Goal: Task Accomplishment & Management: Manage account settings

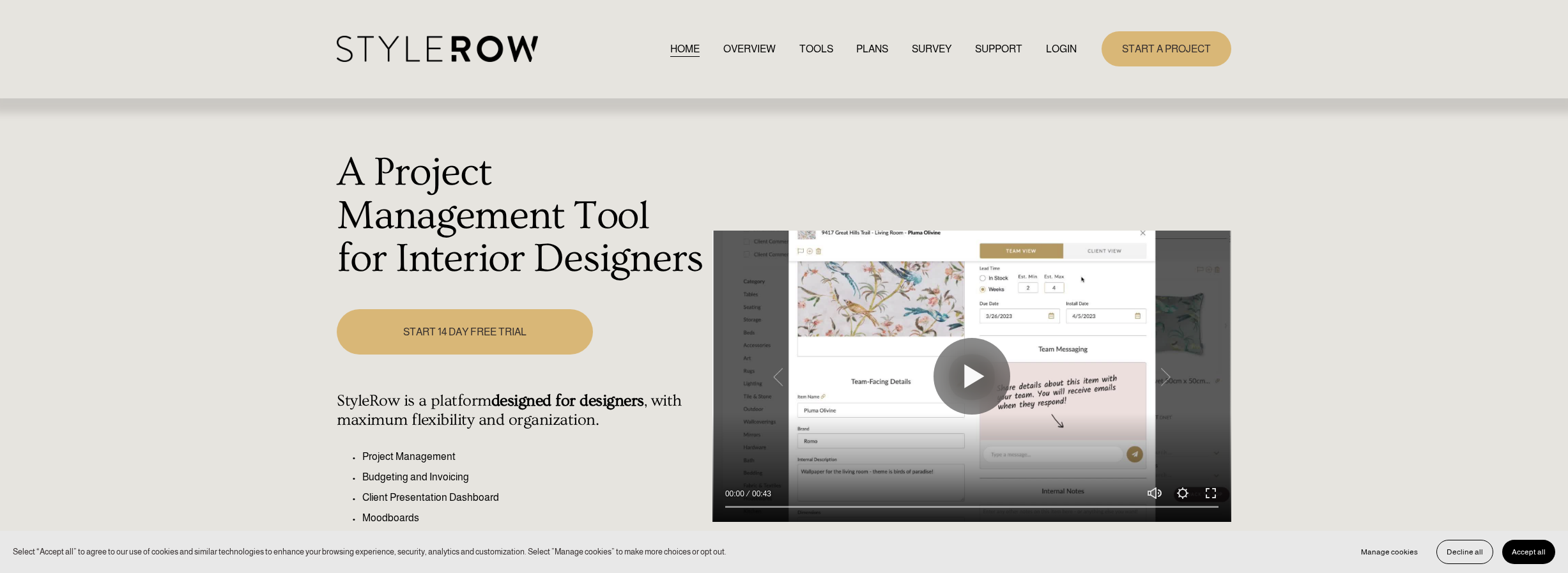
click at [1057, 50] on link "LOGIN" at bounding box center [1061, 49] width 31 height 17
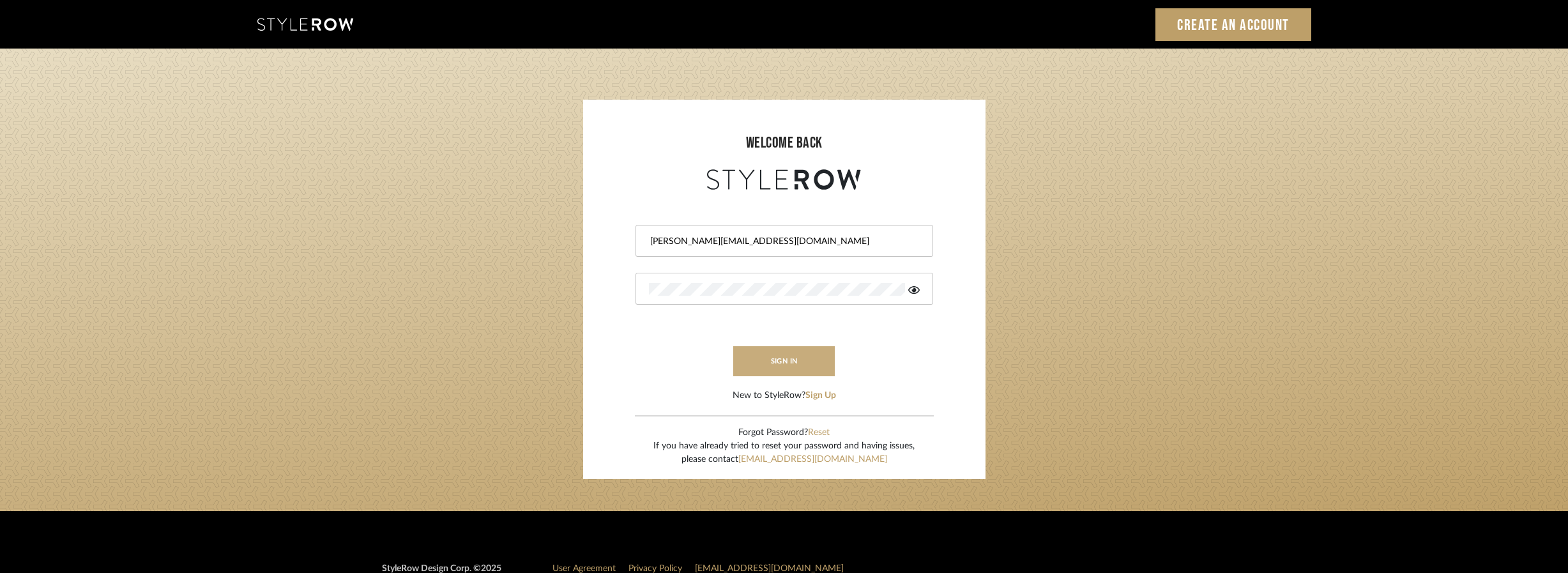
click at [782, 363] on button "sign in" at bounding box center [784, 361] width 102 height 30
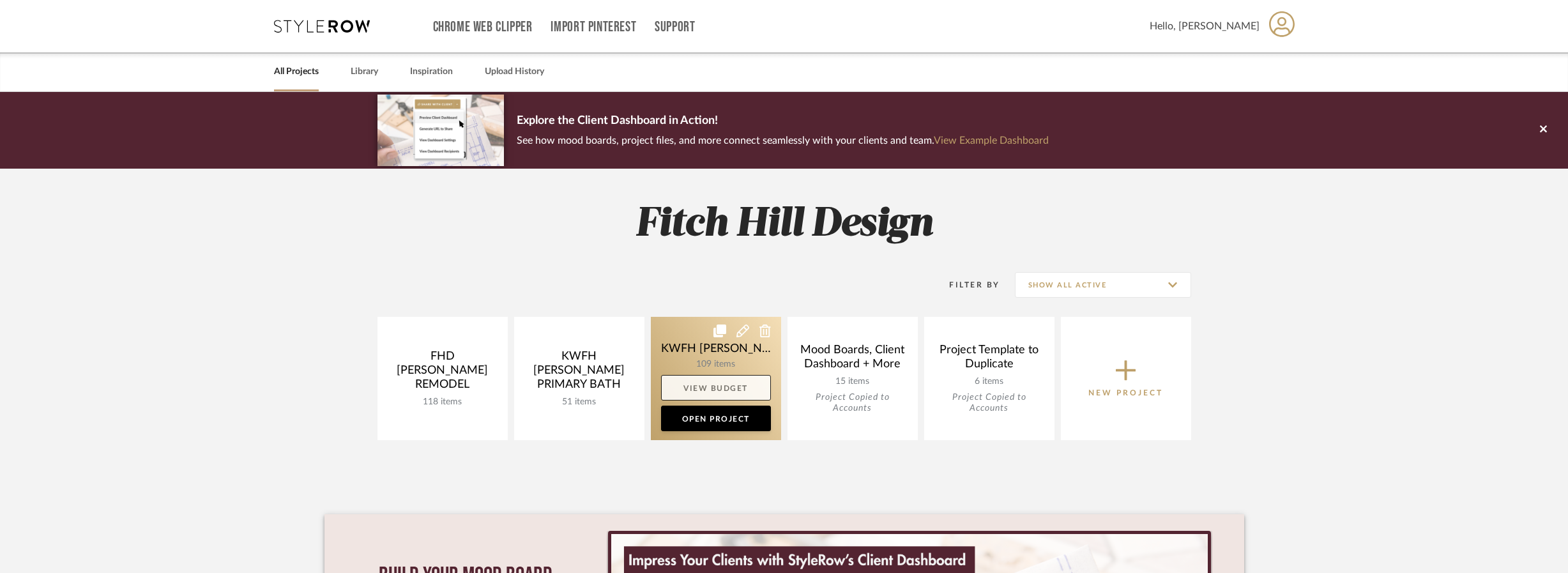
click at [710, 391] on link "View Budget" at bounding box center [716, 387] width 110 height 26
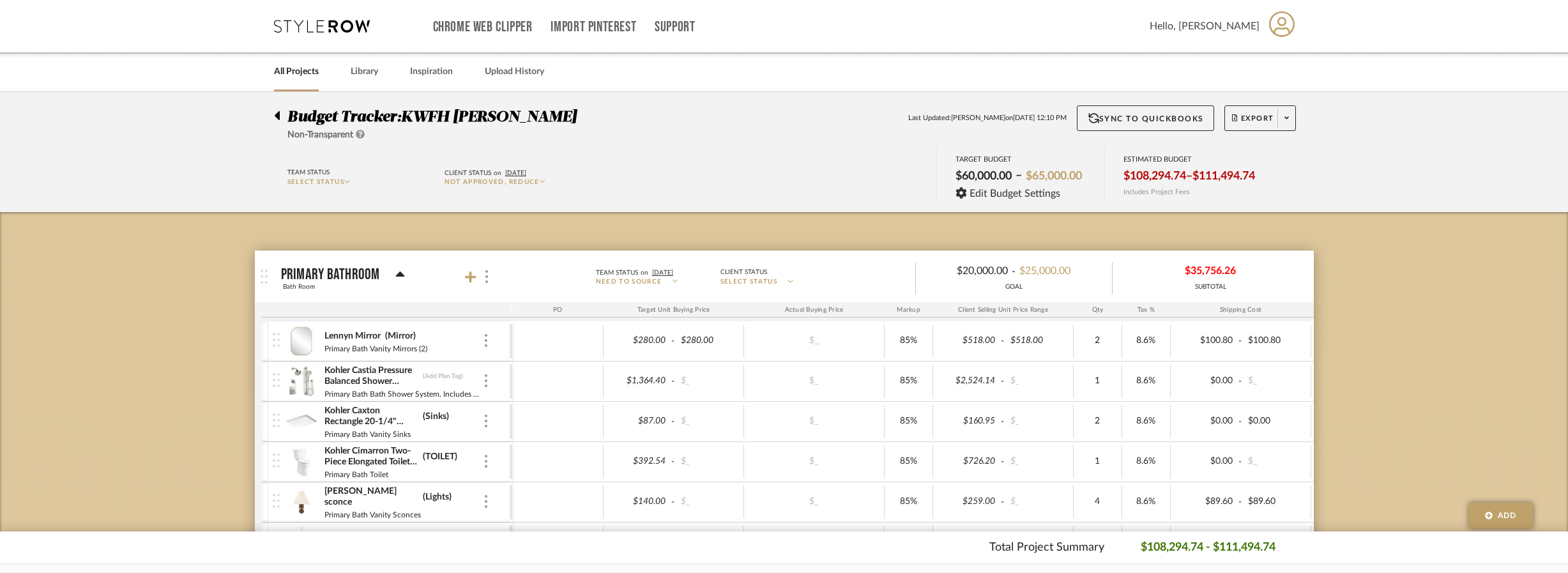
click at [278, 111] on icon at bounding box center [277, 116] width 5 height 9
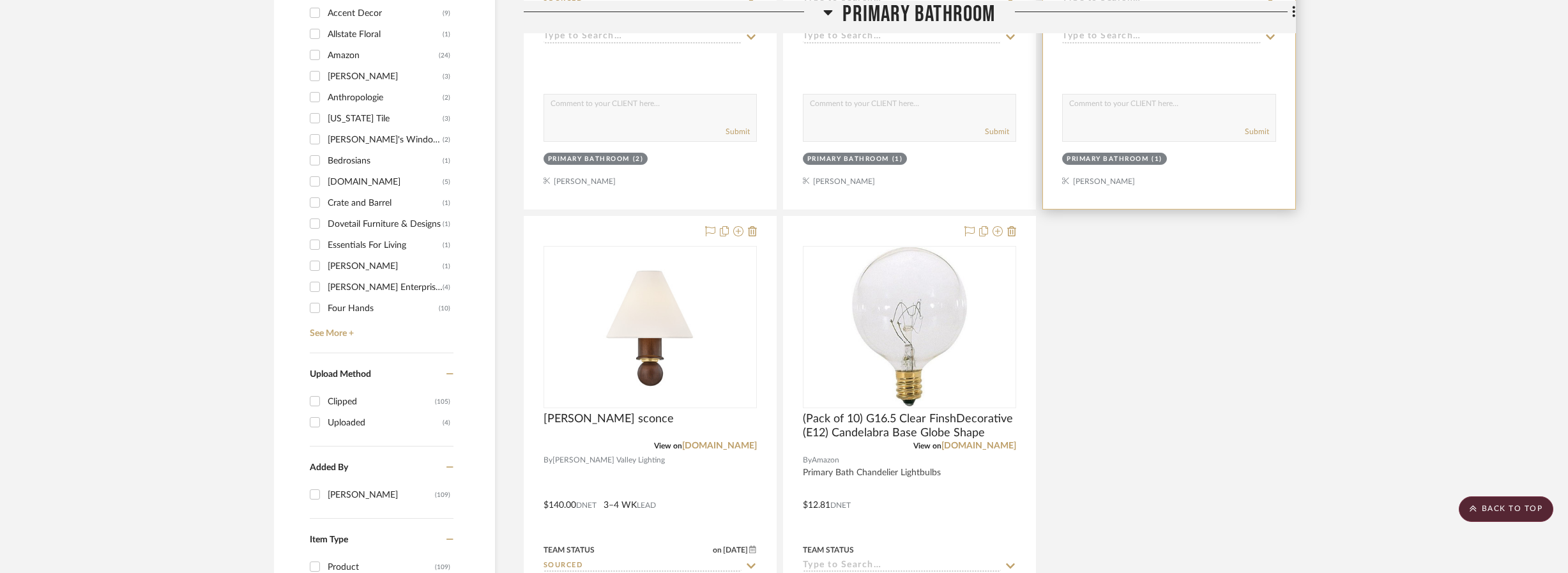
scroll to position [1593, 0]
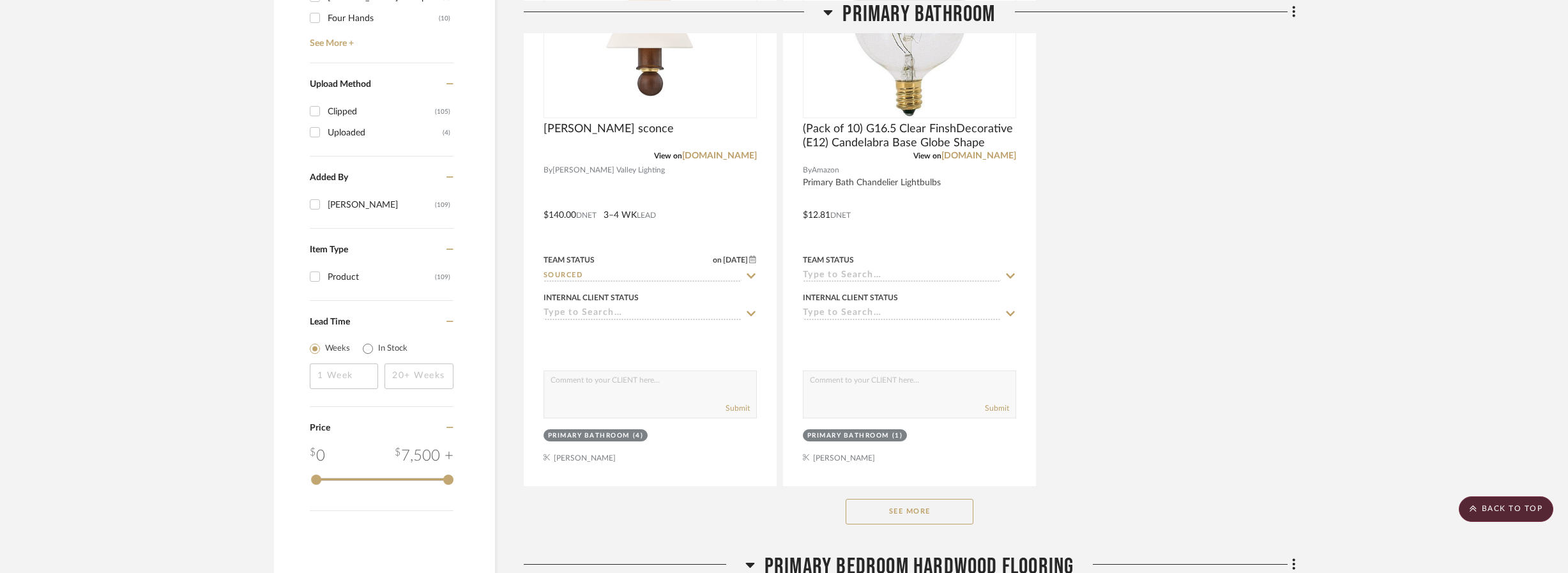
click at [877, 506] on button "See More" at bounding box center [909, 511] width 128 height 26
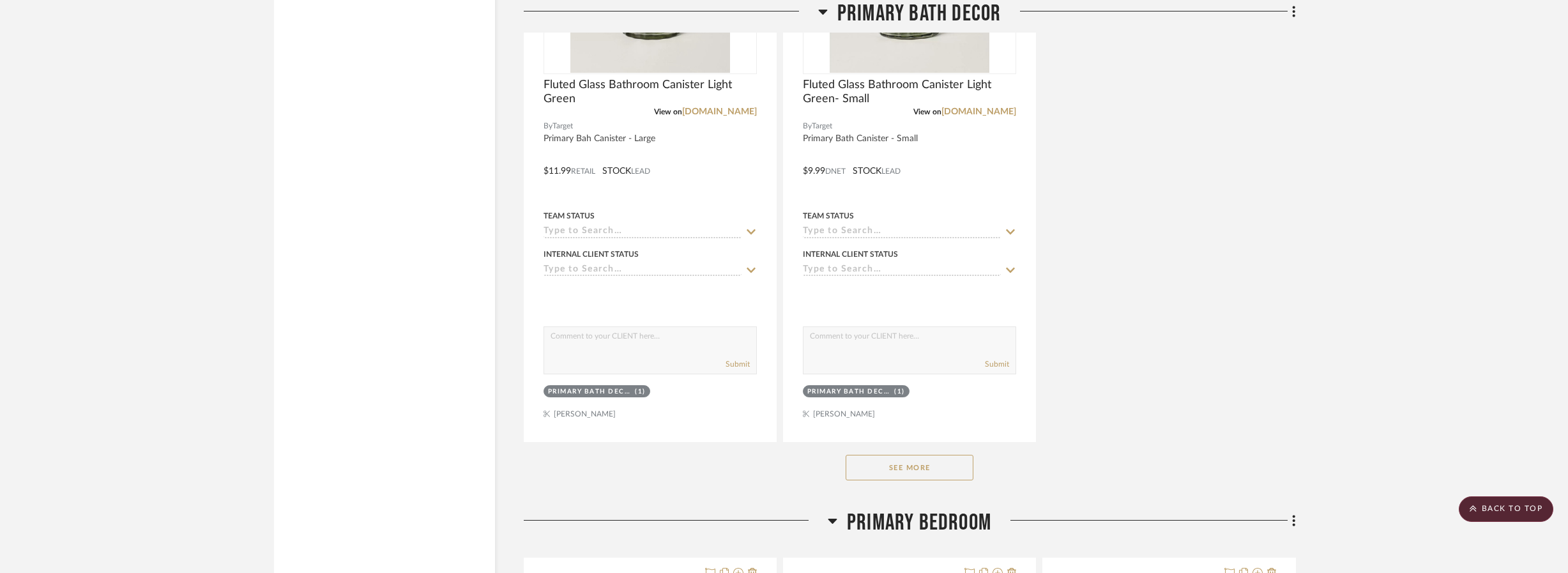
scroll to position [7039, 0]
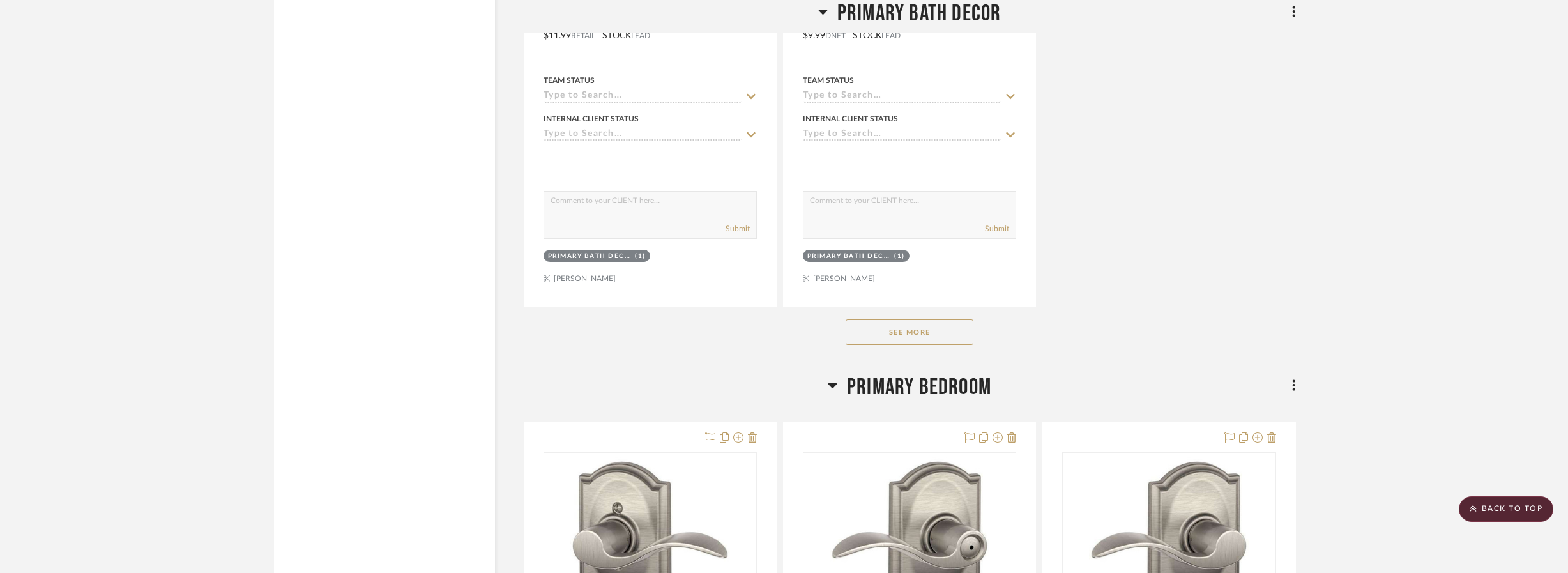
click at [921, 323] on button "See More" at bounding box center [909, 332] width 128 height 26
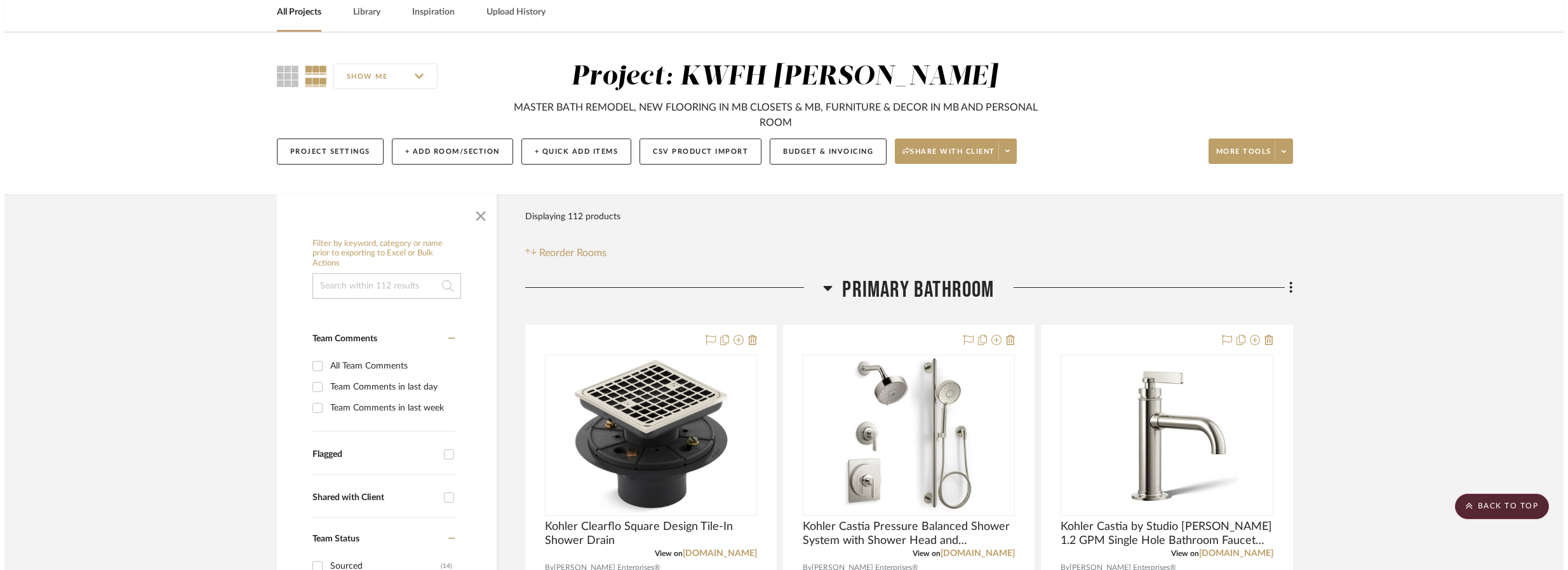
scroll to position [0, 0]
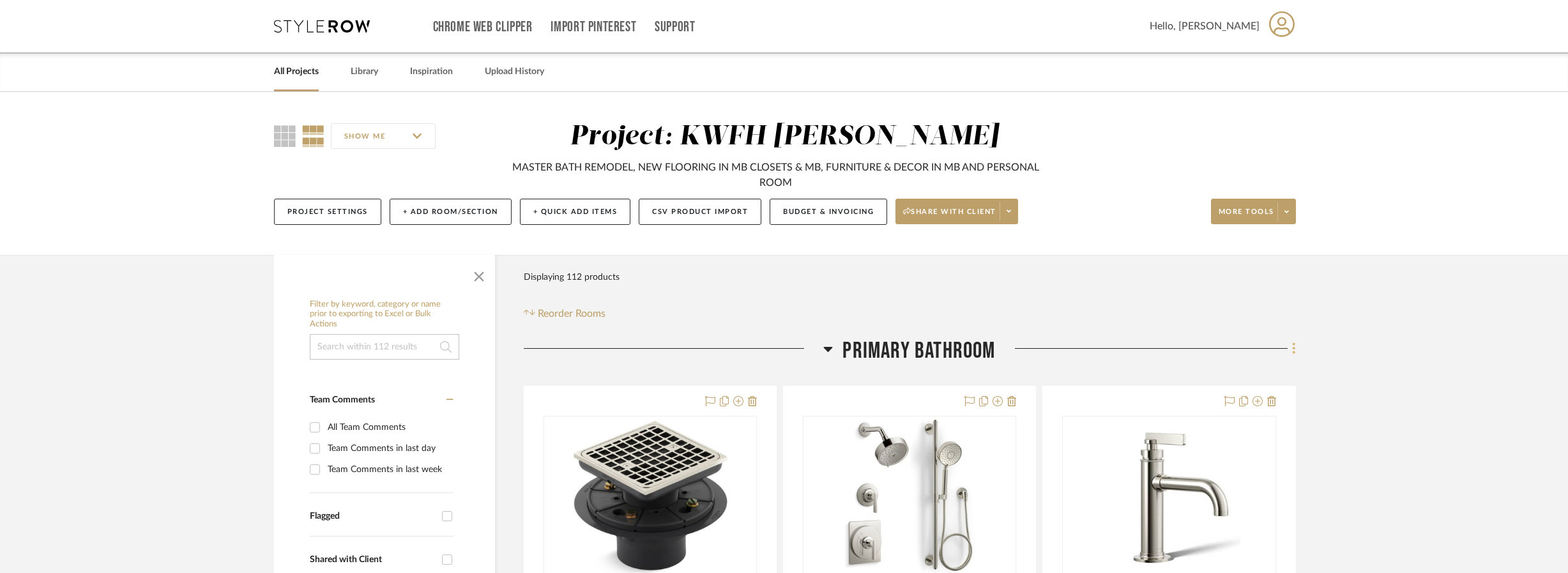
click at [1294, 351] on icon at bounding box center [1294, 348] width 4 height 14
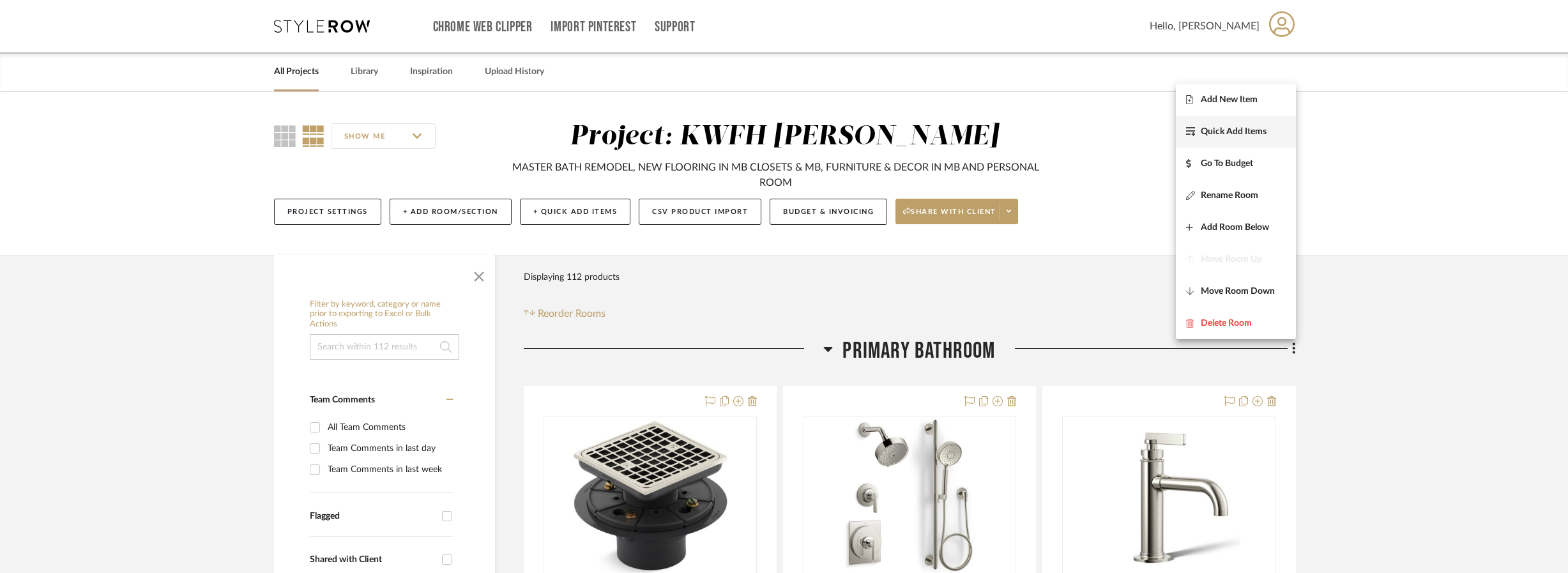
click at [1257, 128] on span "Quick Add Items" at bounding box center [1234, 130] width 66 height 11
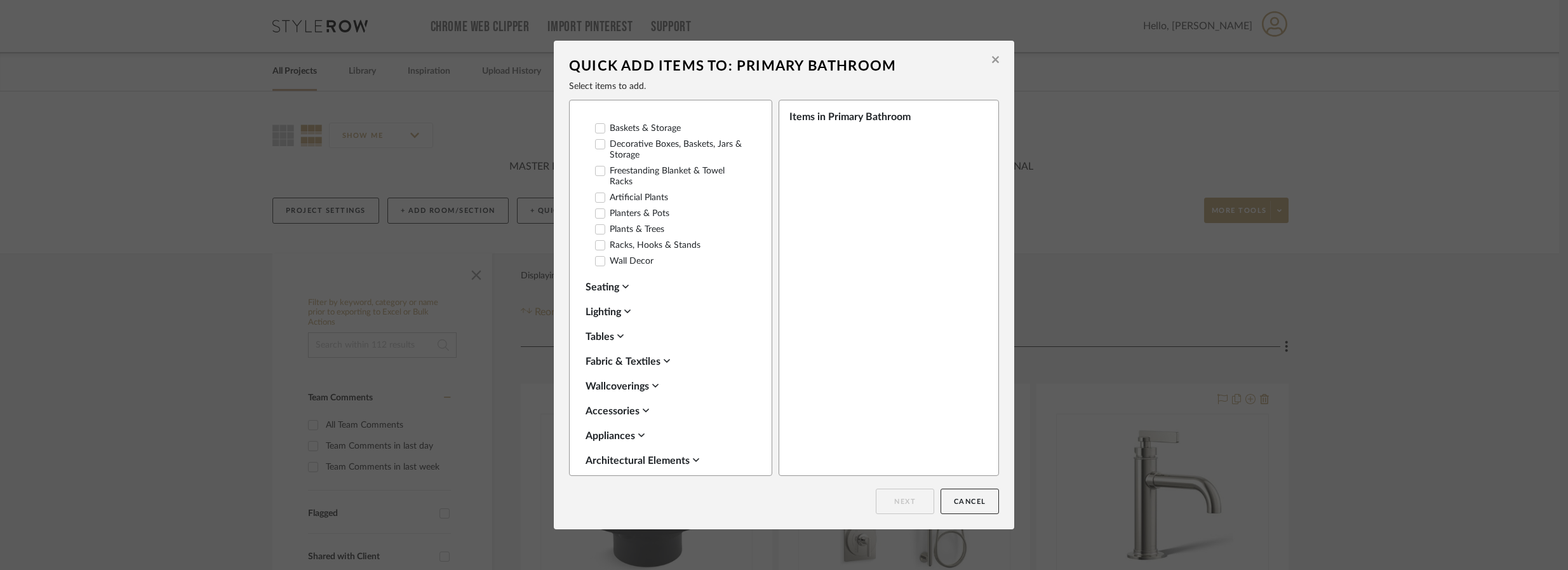
scroll to position [352, 0]
click at [627, 271] on div "Seating" at bounding box center [667, 278] width 164 height 16
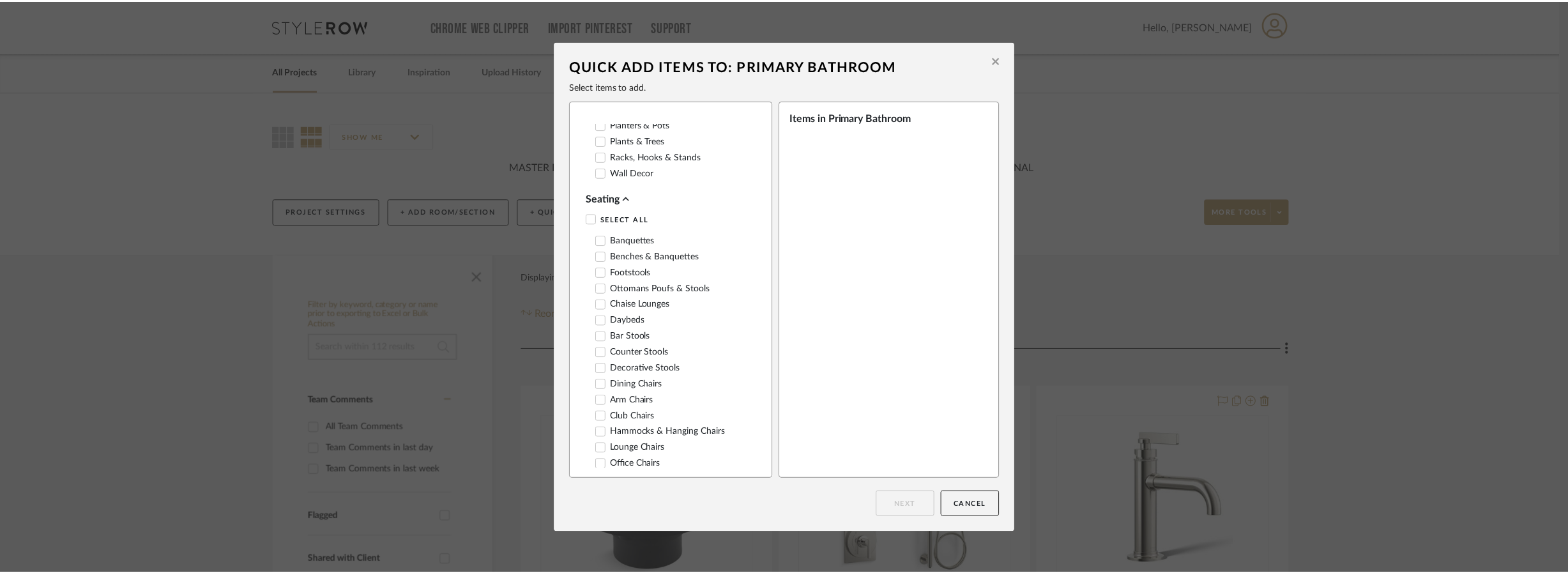
scroll to position [448, 0]
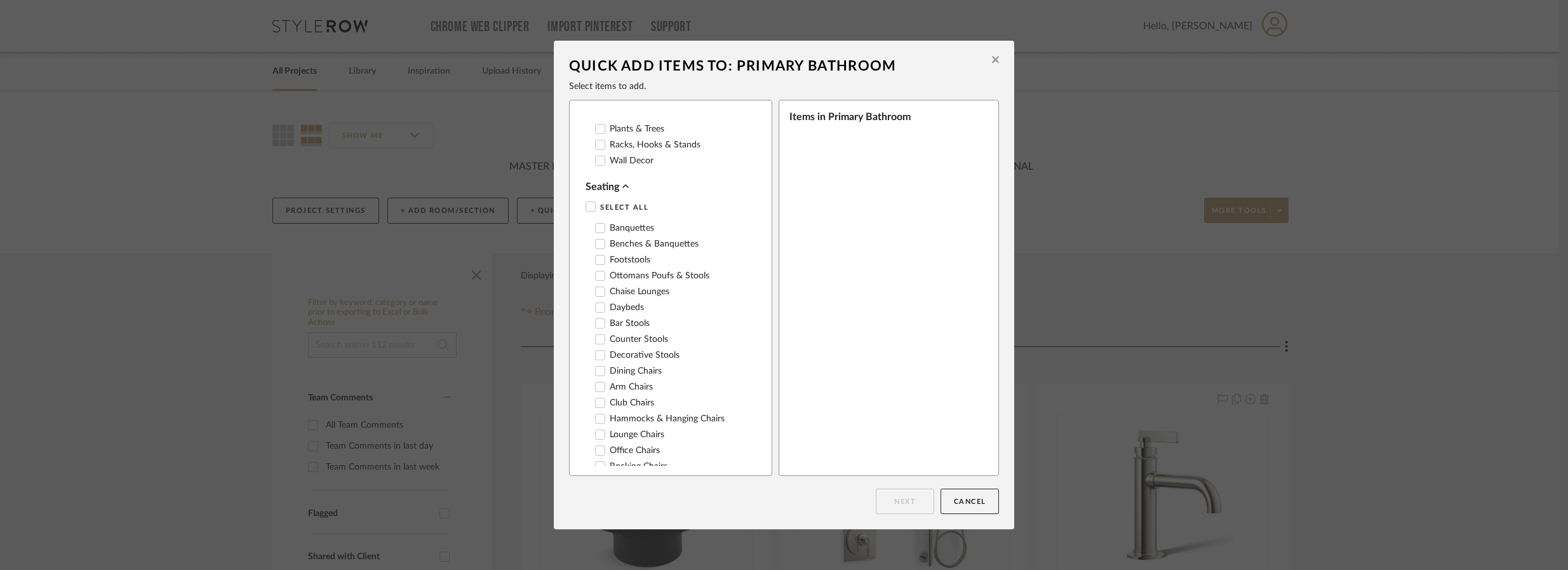
click at [599, 271] on icon at bounding box center [600, 275] width 9 height 9
click at [956, 497] on button "Cancel" at bounding box center [970, 501] width 58 height 25
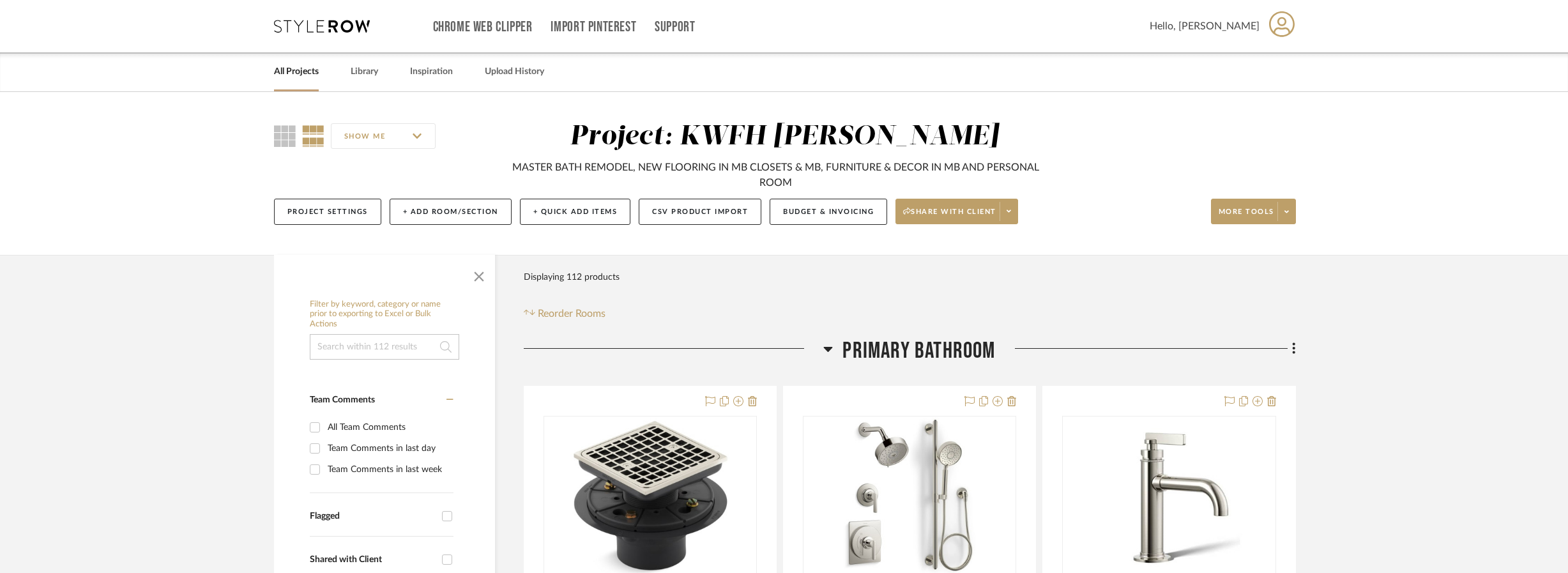
click at [379, 73] on div "All Projects Library Inspiration Upload History" at bounding box center [784, 71] width 1059 height 39
click at [368, 71] on link "Library" at bounding box center [364, 72] width 27 height 17
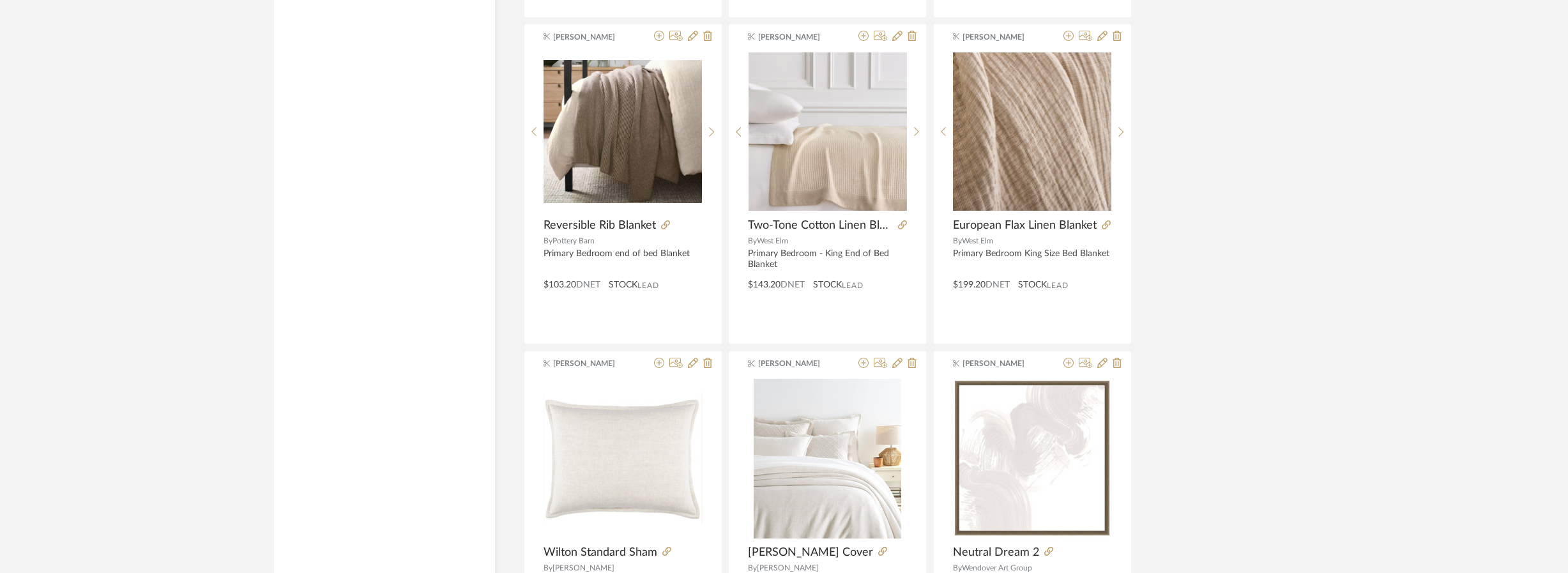
scroll to position [3066, 0]
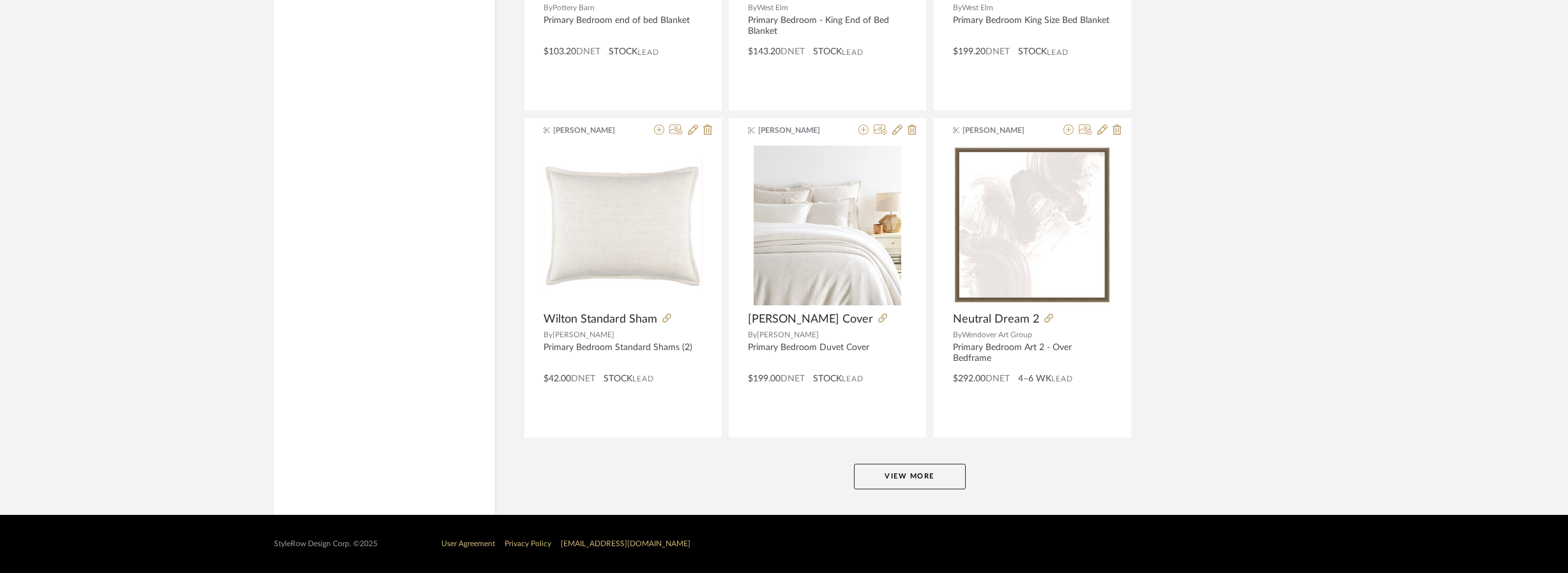
click at [913, 472] on button "View More" at bounding box center [909, 476] width 111 height 26
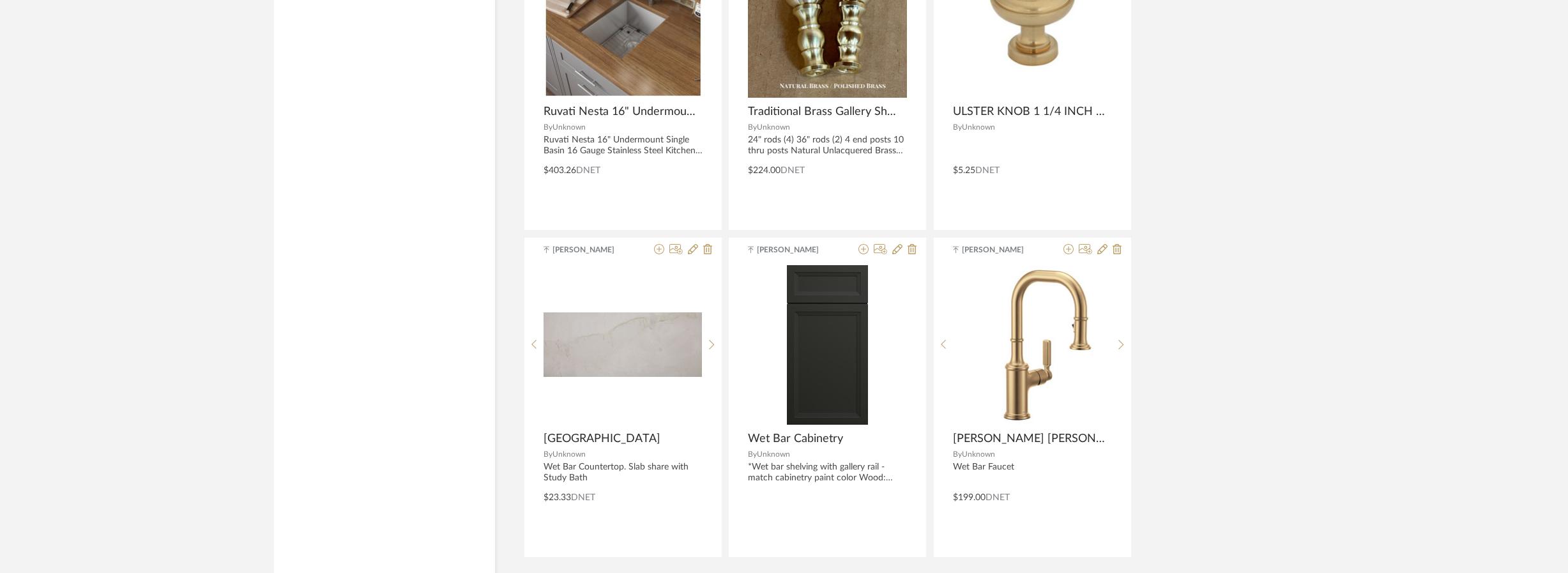
scroll to position [6333, 0]
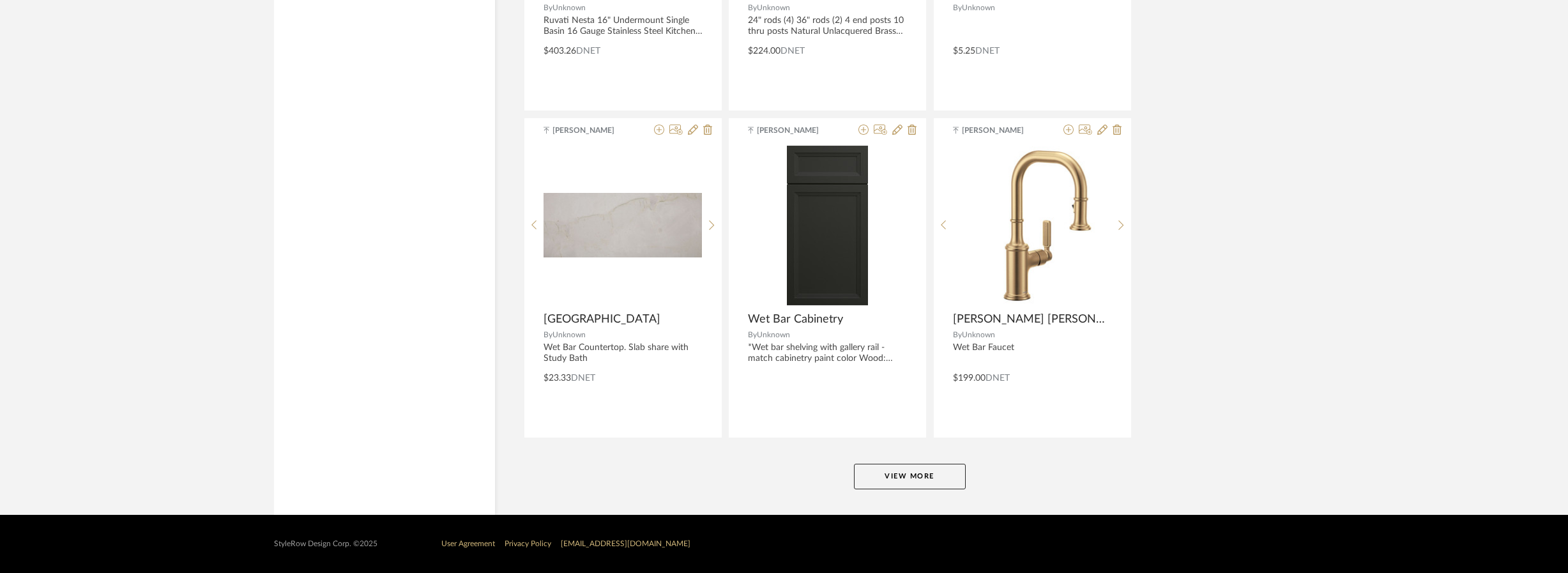
click at [913, 481] on button "View More" at bounding box center [909, 476] width 111 height 26
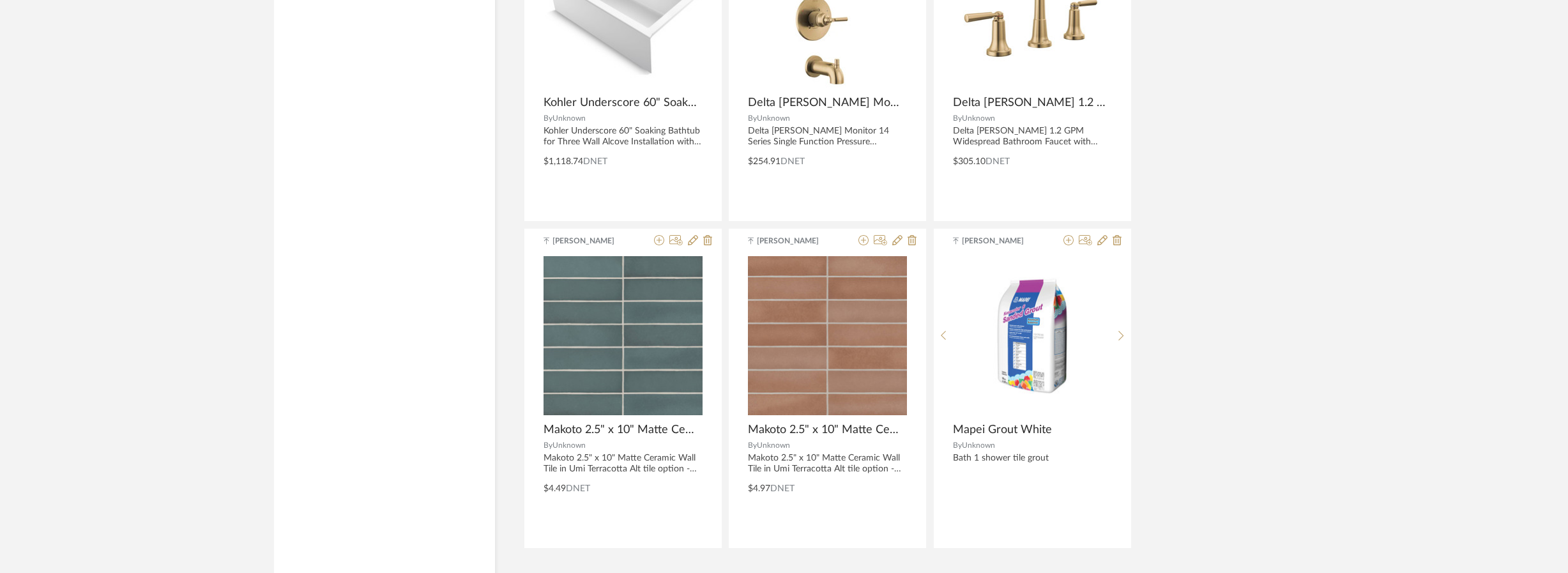
scroll to position [9601, 0]
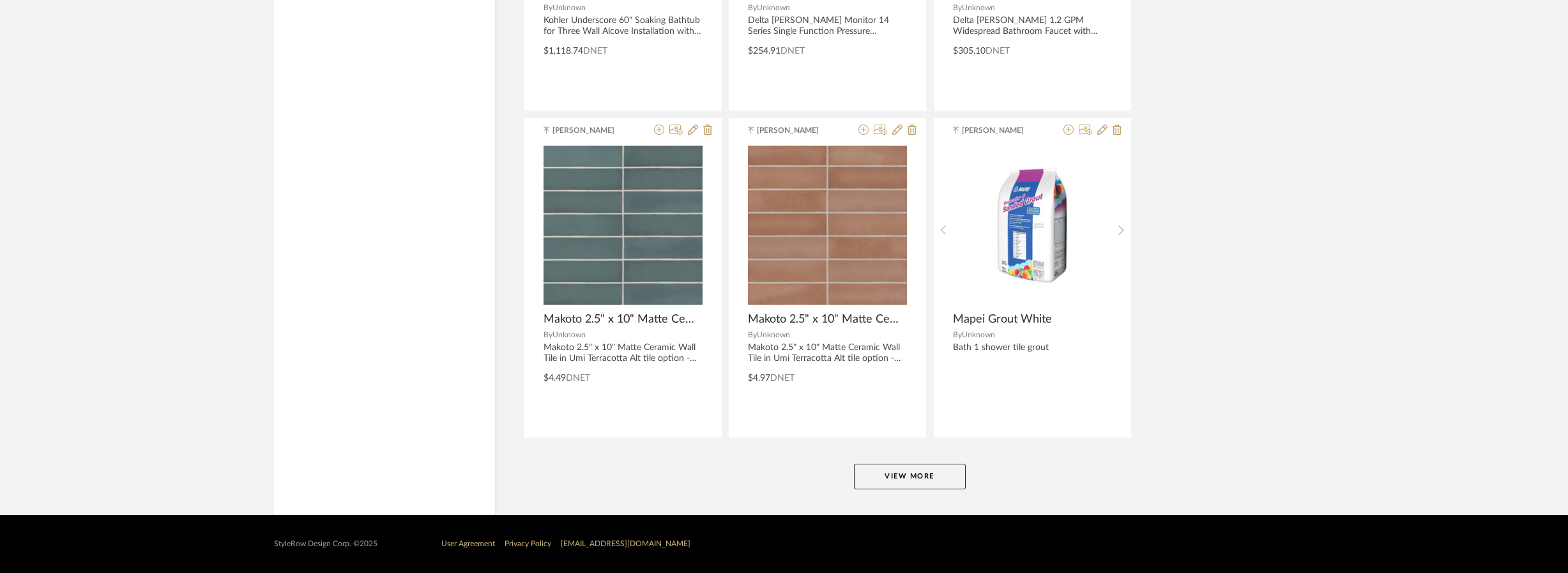
click at [912, 476] on button "View More" at bounding box center [909, 476] width 111 height 26
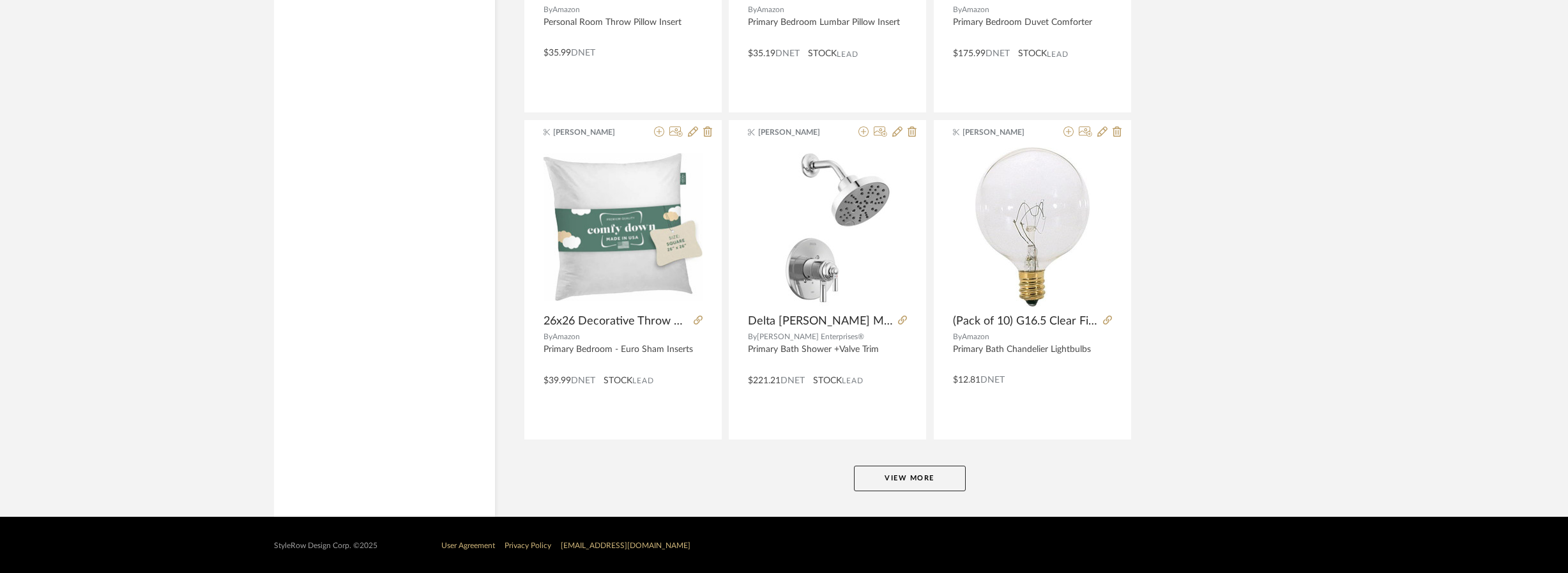
scroll to position [12868, 0]
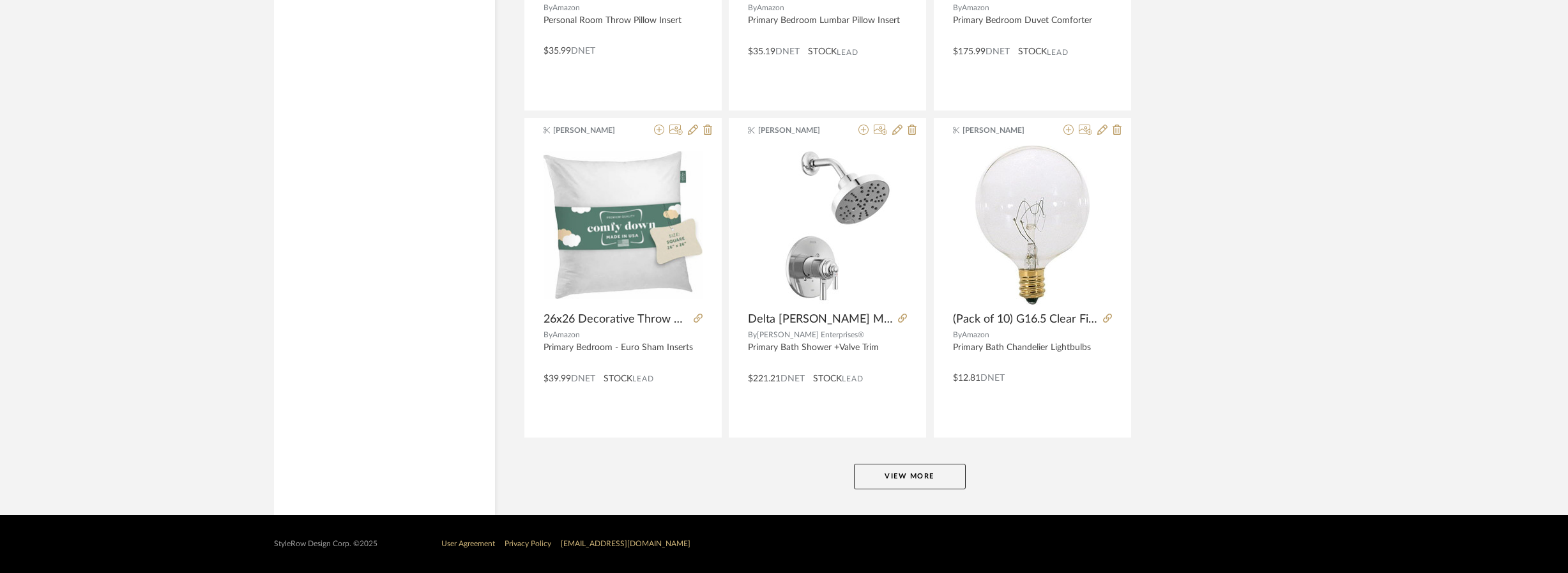
click at [901, 476] on button "View More" at bounding box center [909, 476] width 111 height 26
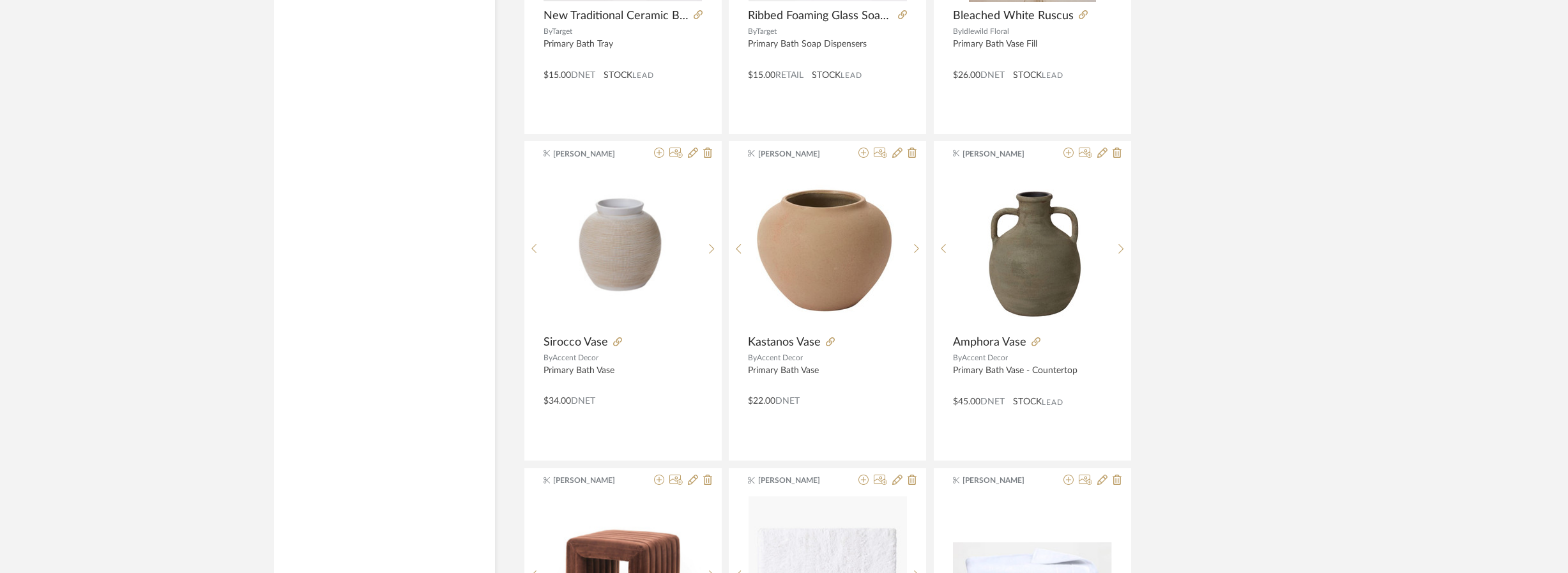
scroll to position [16105, 0]
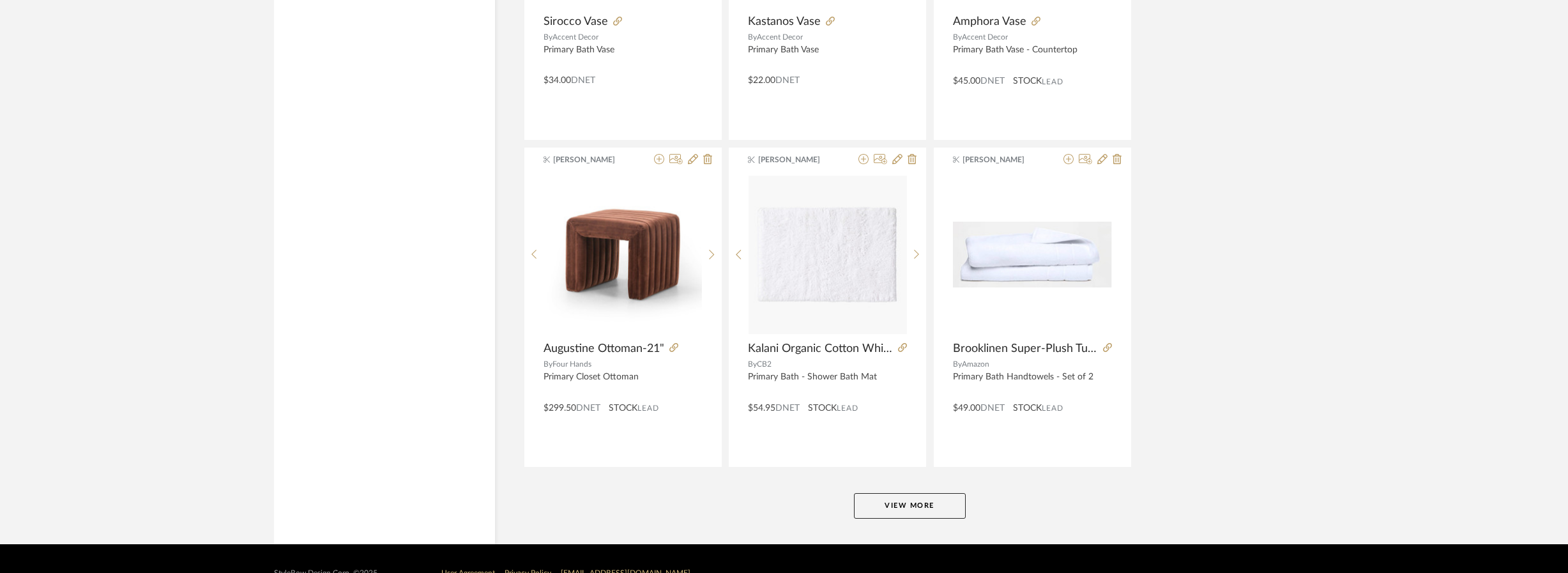
click at [943, 505] on button "View More" at bounding box center [909, 505] width 111 height 26
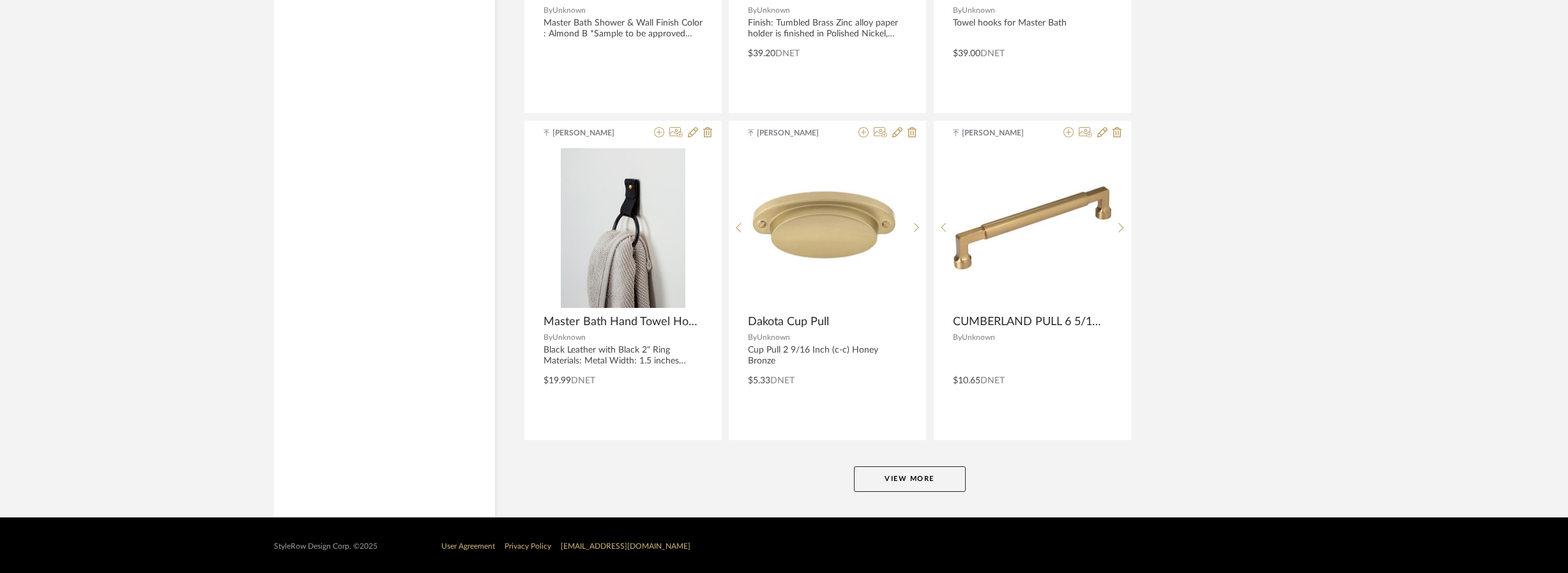
scroll to position [19402, 0]
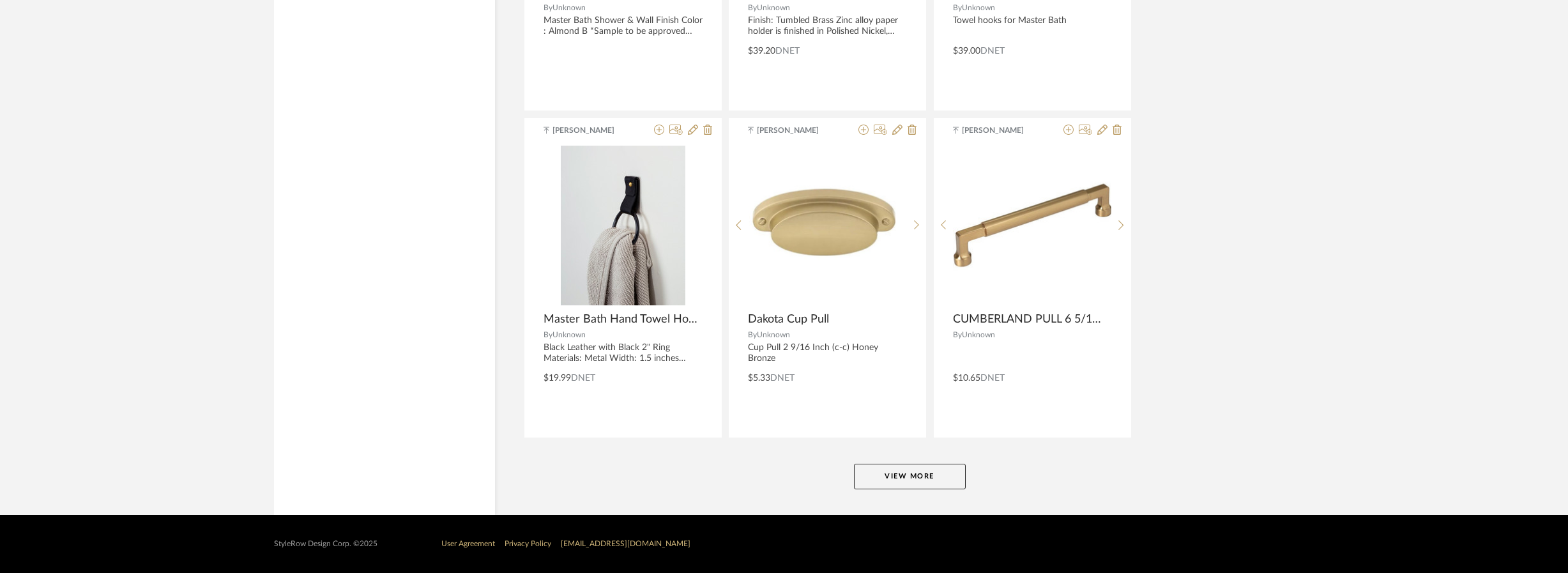
click at [926, 471] on button "View More" at bounding box center [909, 476] width 111 height 26
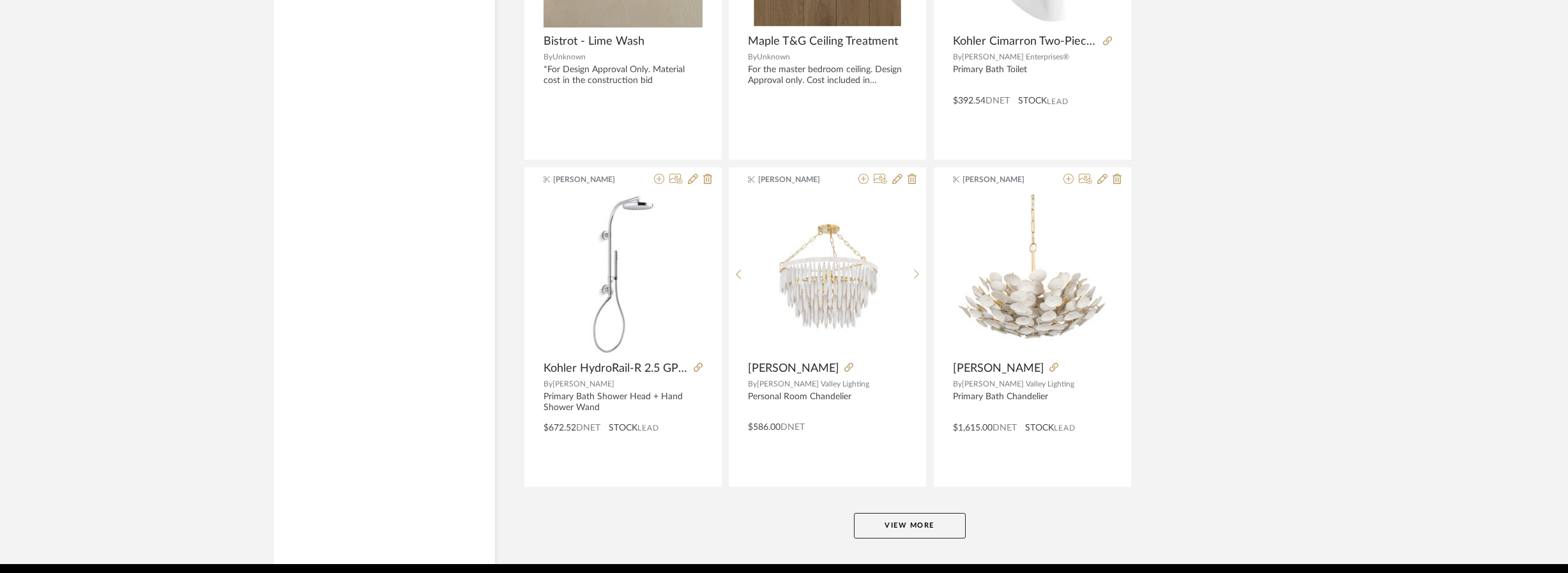
scroll to position [22669, 0]
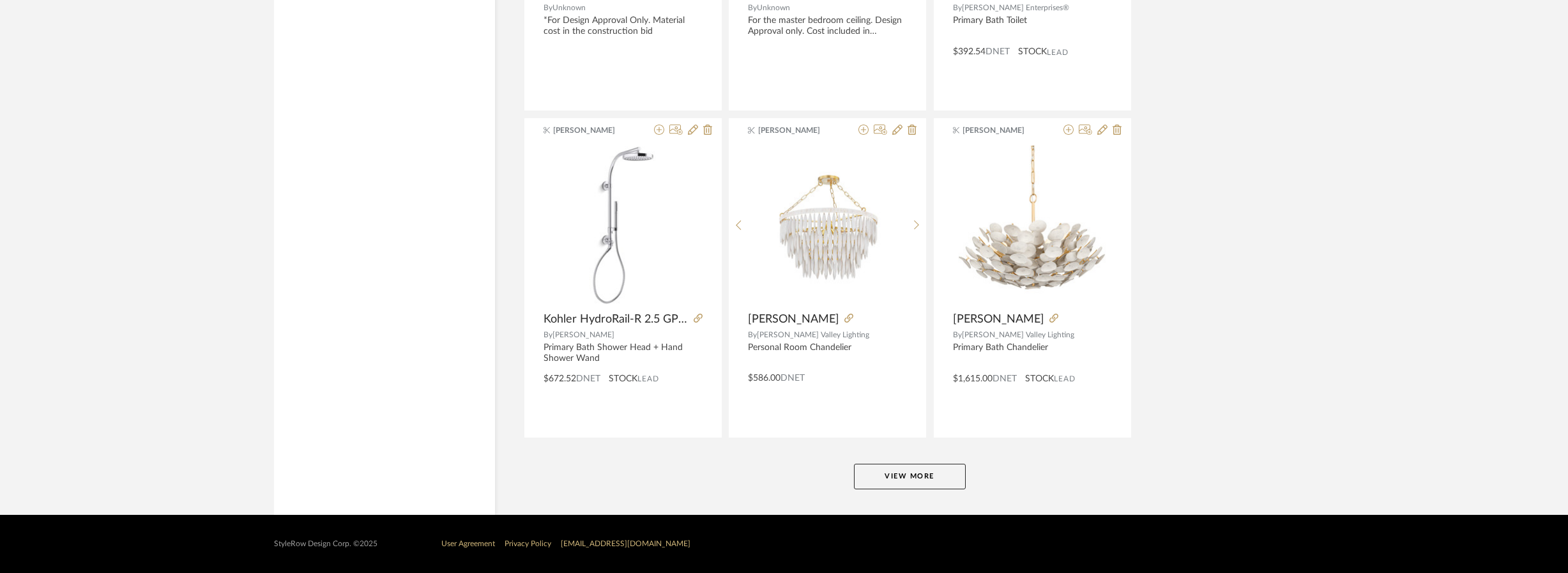
click at [921, 478] on button "View More" at bounding box center [909, 476] width 111 height 26
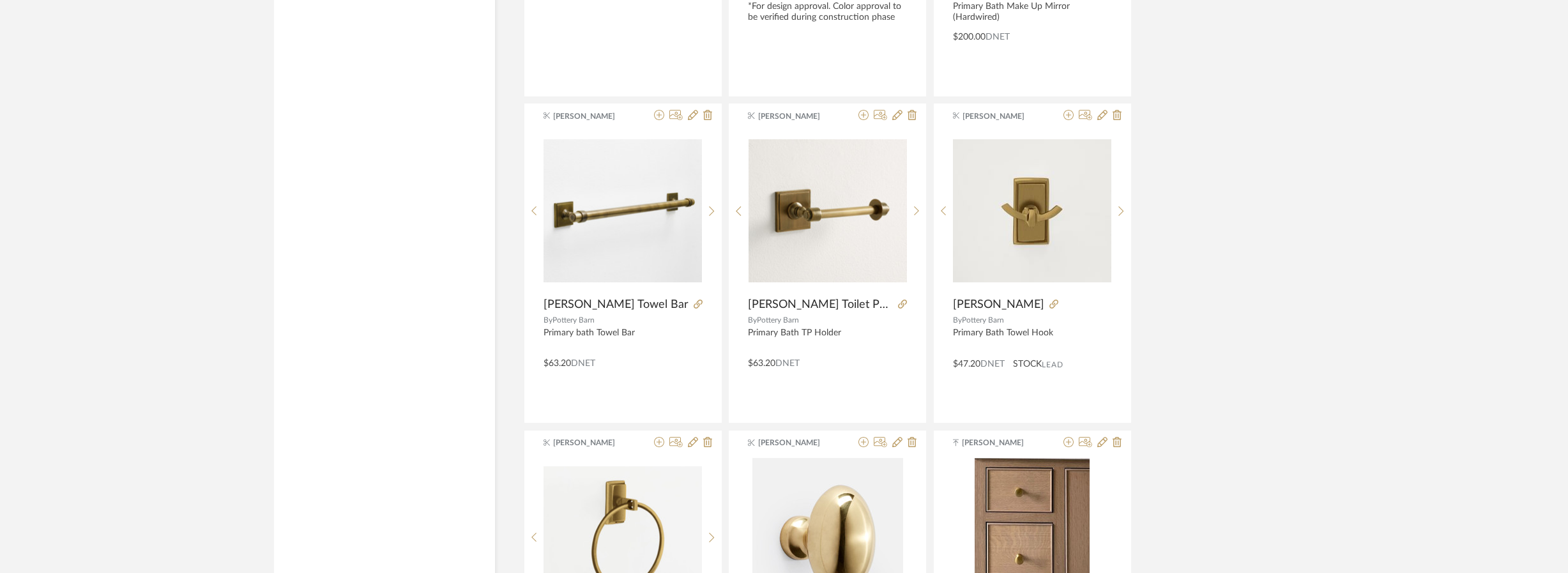
scroll to position [25936, 0]
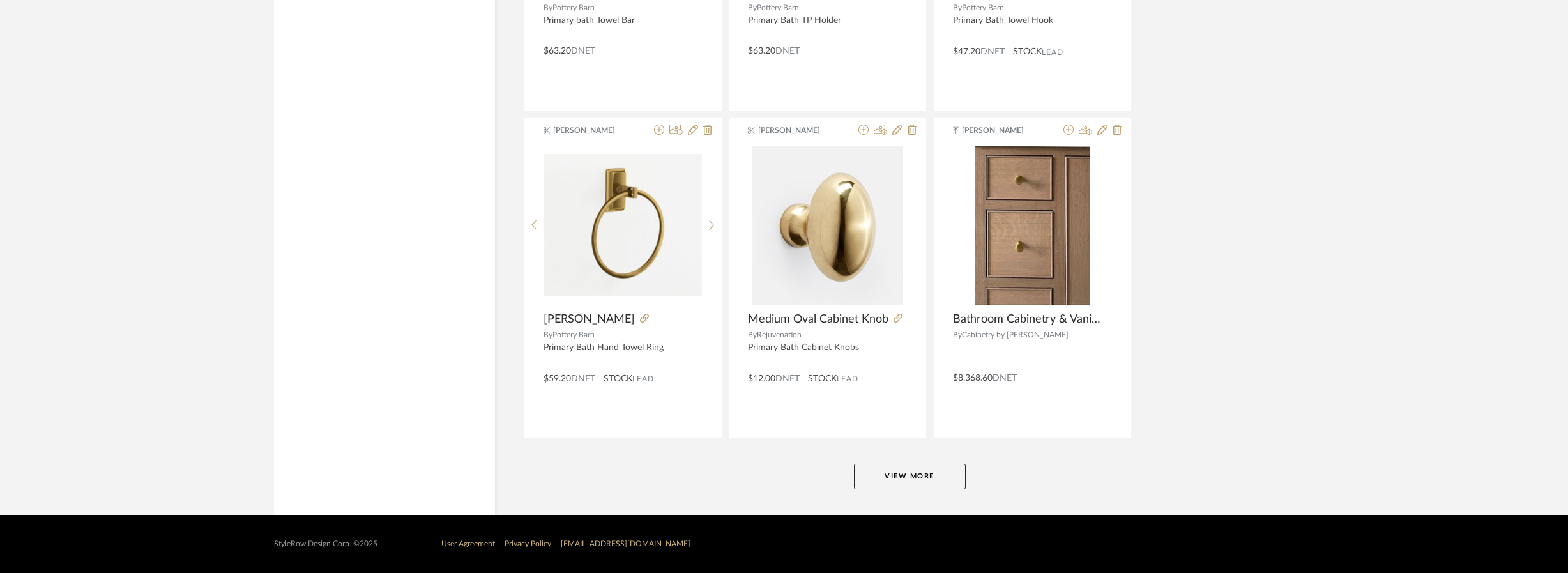
click at [902, 477] on button "View More" at bounding box center [909, 476] width 111 height 26
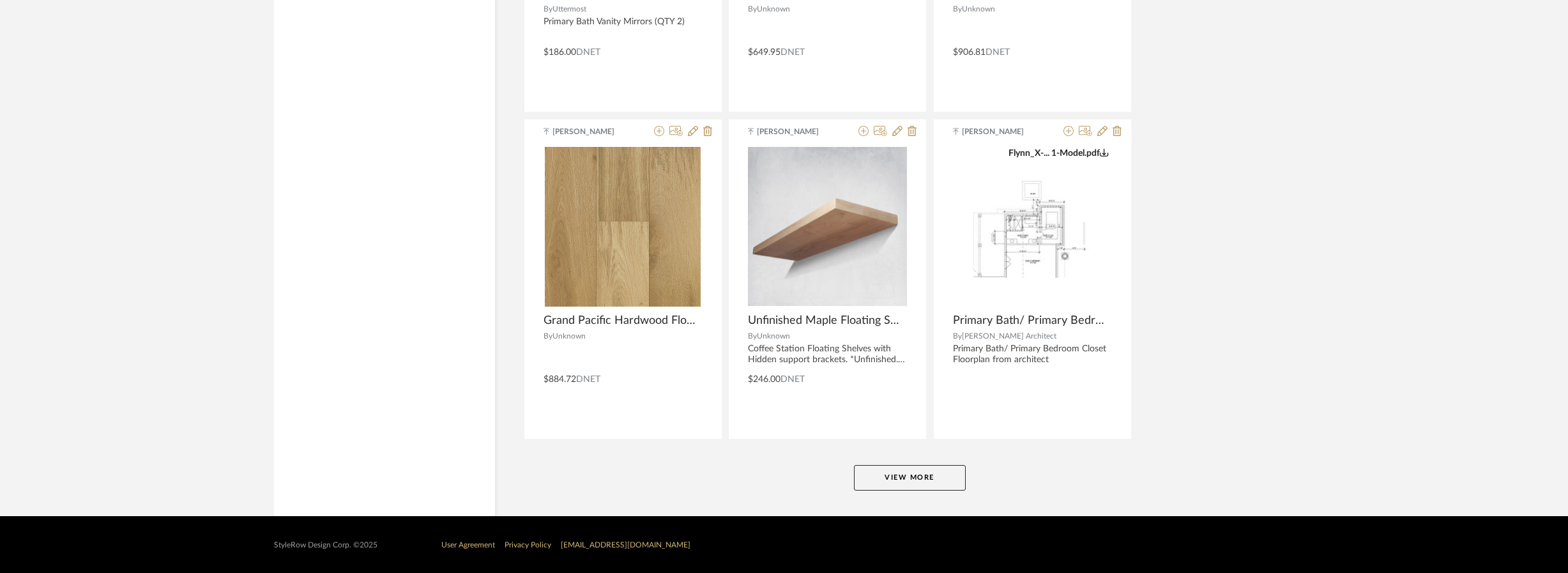
scroll to position [29203, 0]
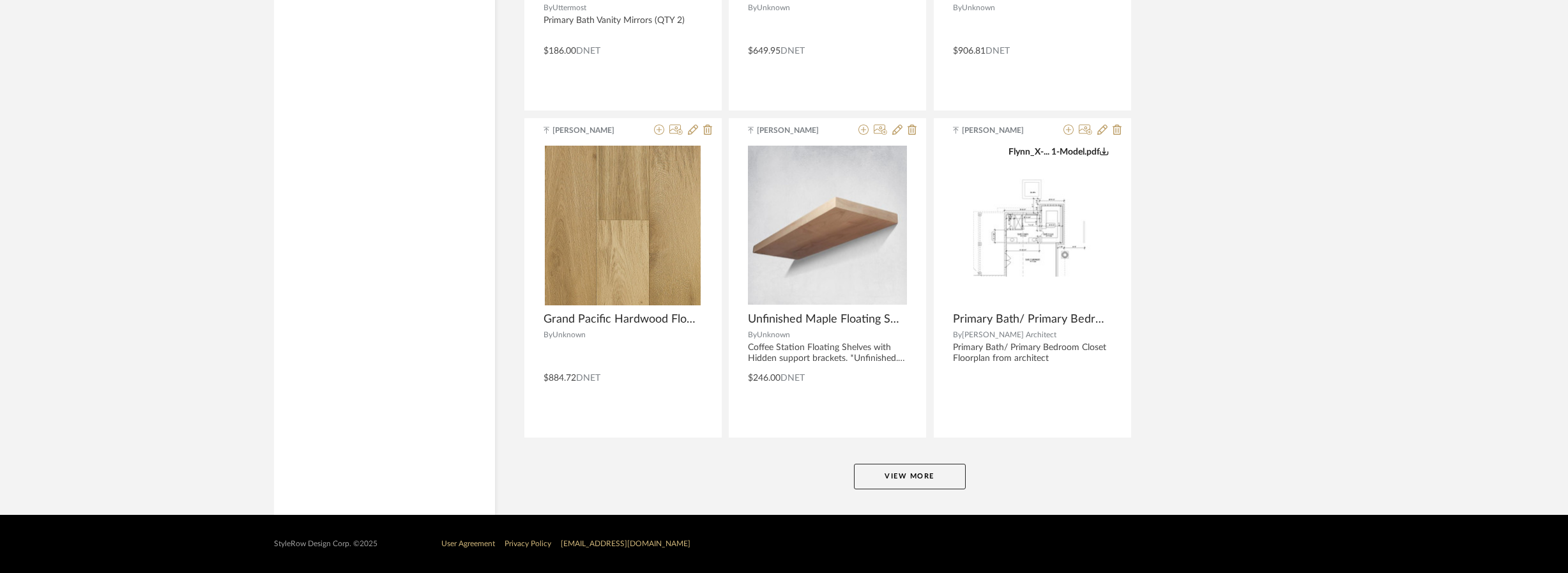
click at [925, 478] on button "View More" at bounding box center [909, 476] width 111 height 26
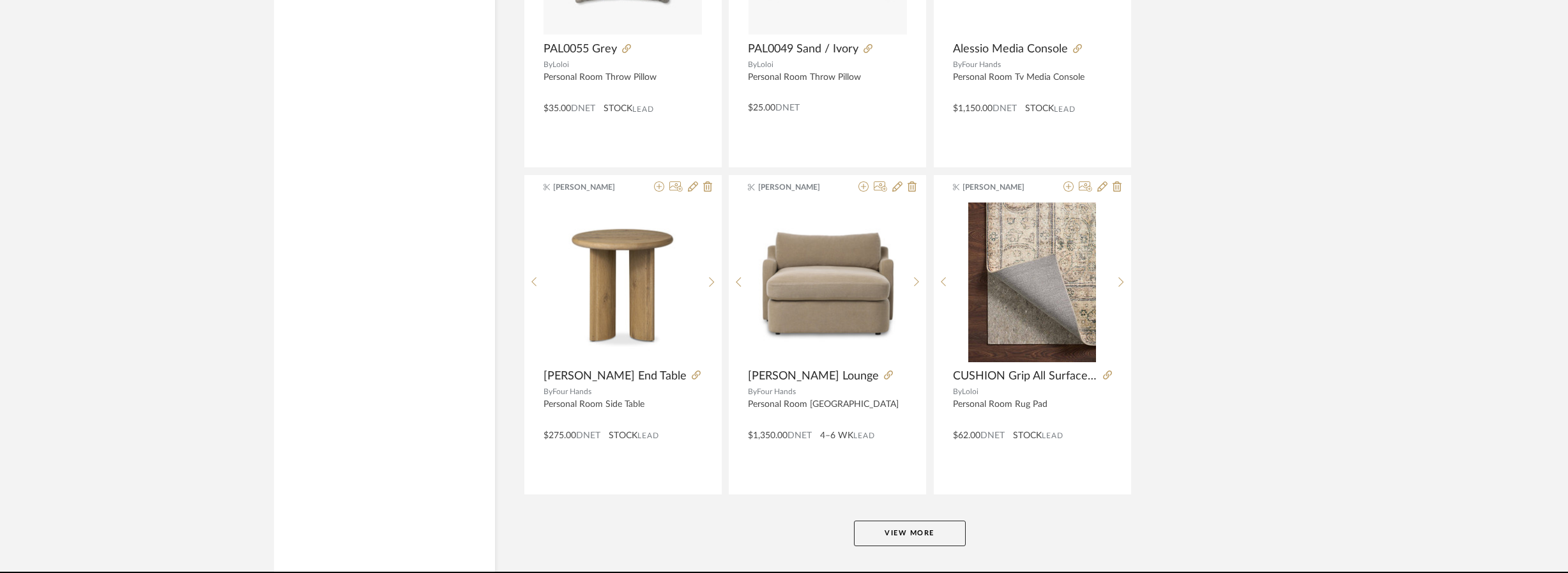
scroll to position [32470, 0]
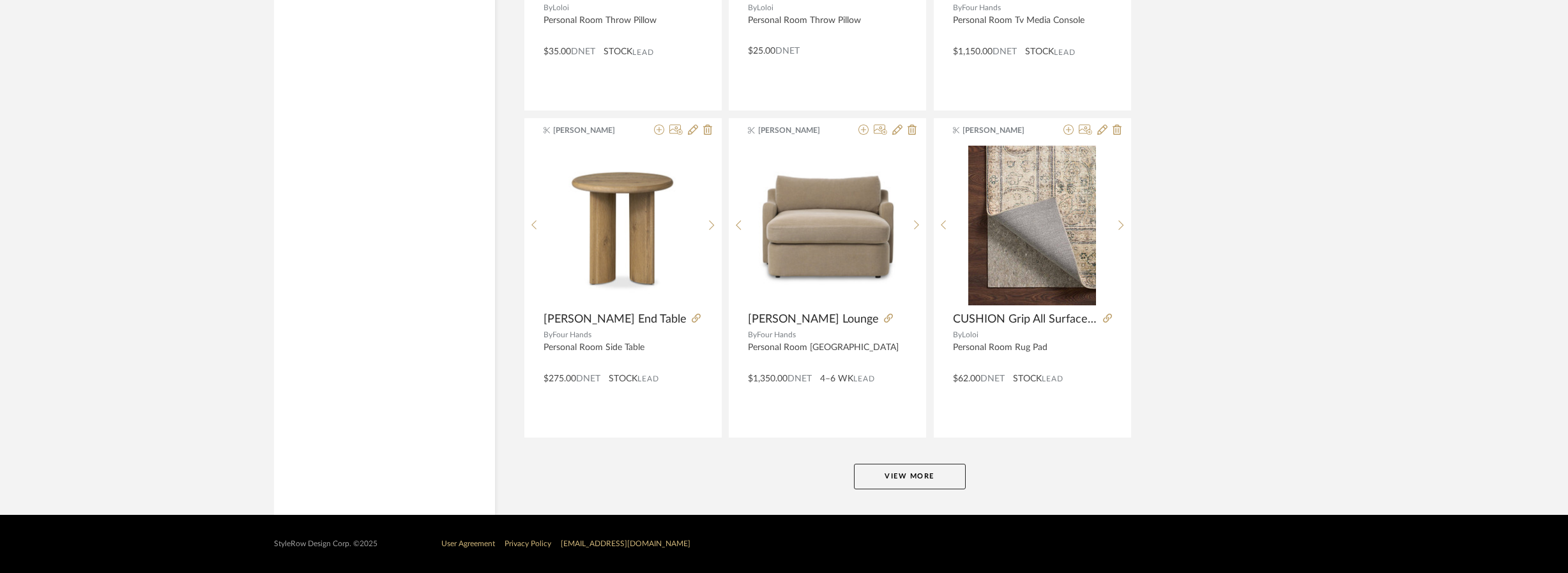
click at [921, 478] on button "View More" at bounding box center [909, 476] width 111 height 26
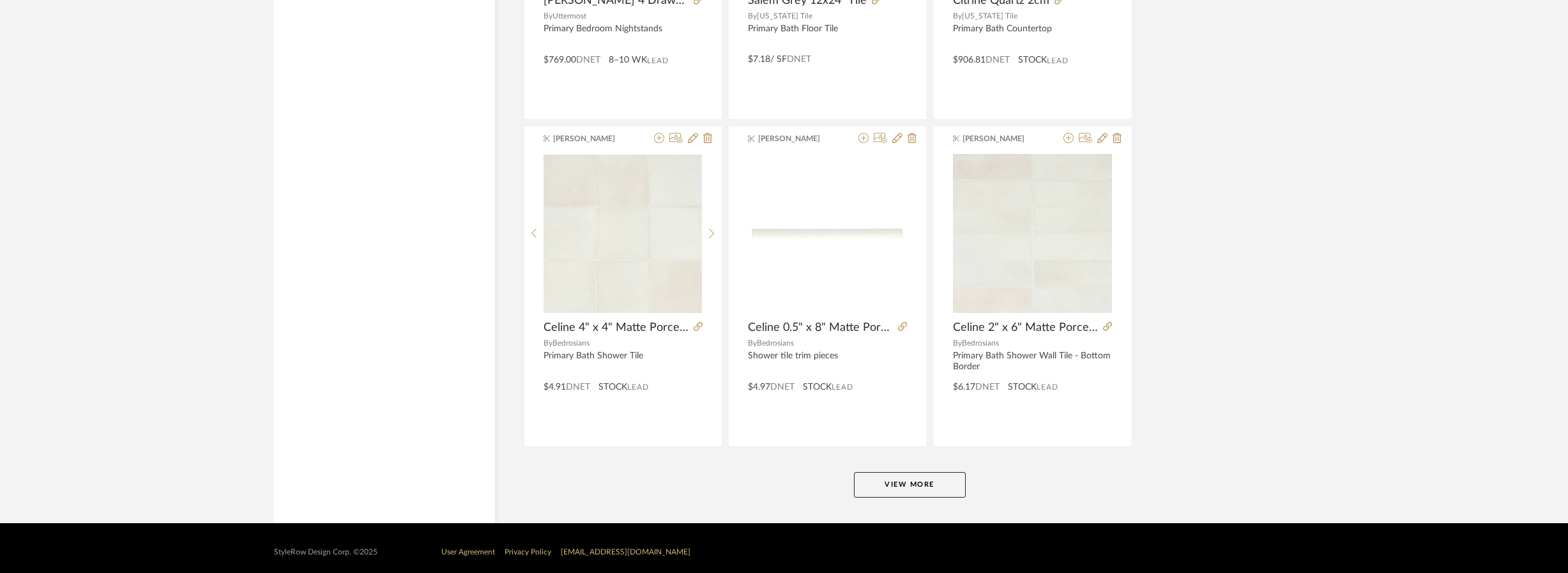
scroll to position [35737, 0]
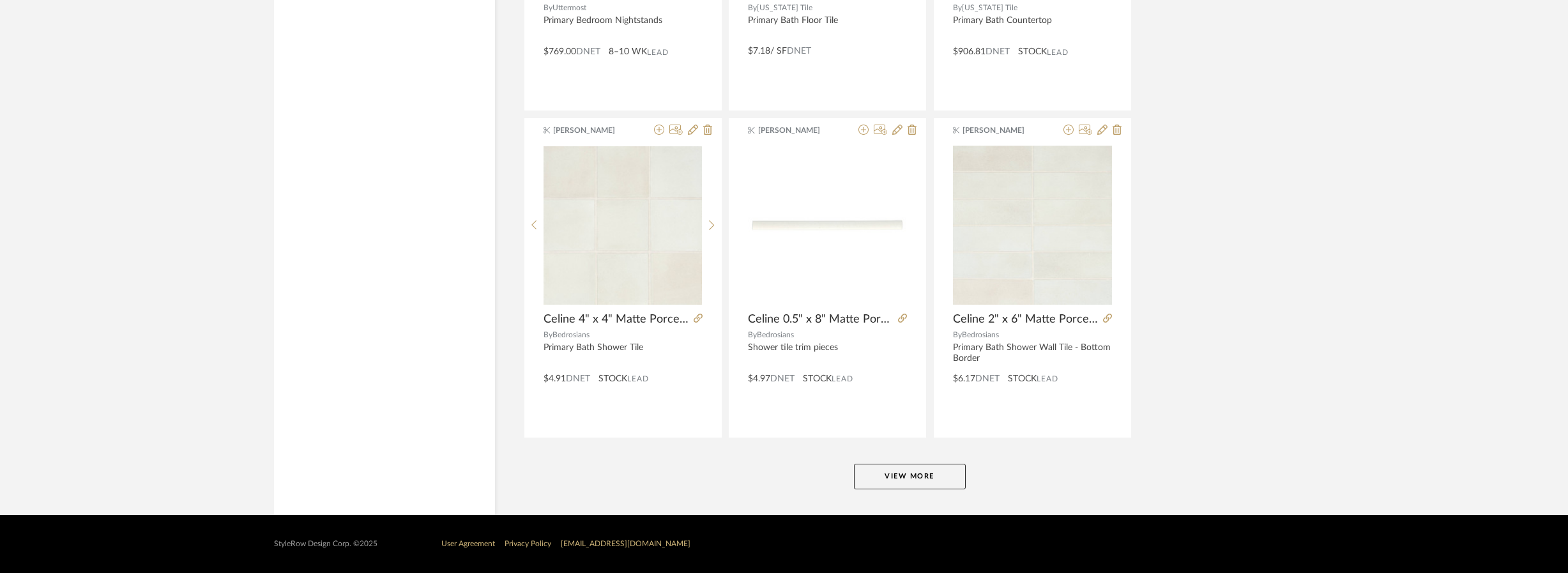
click at [880, 481] on button "View More" at bounding box center [909, 476] width 111 height 26
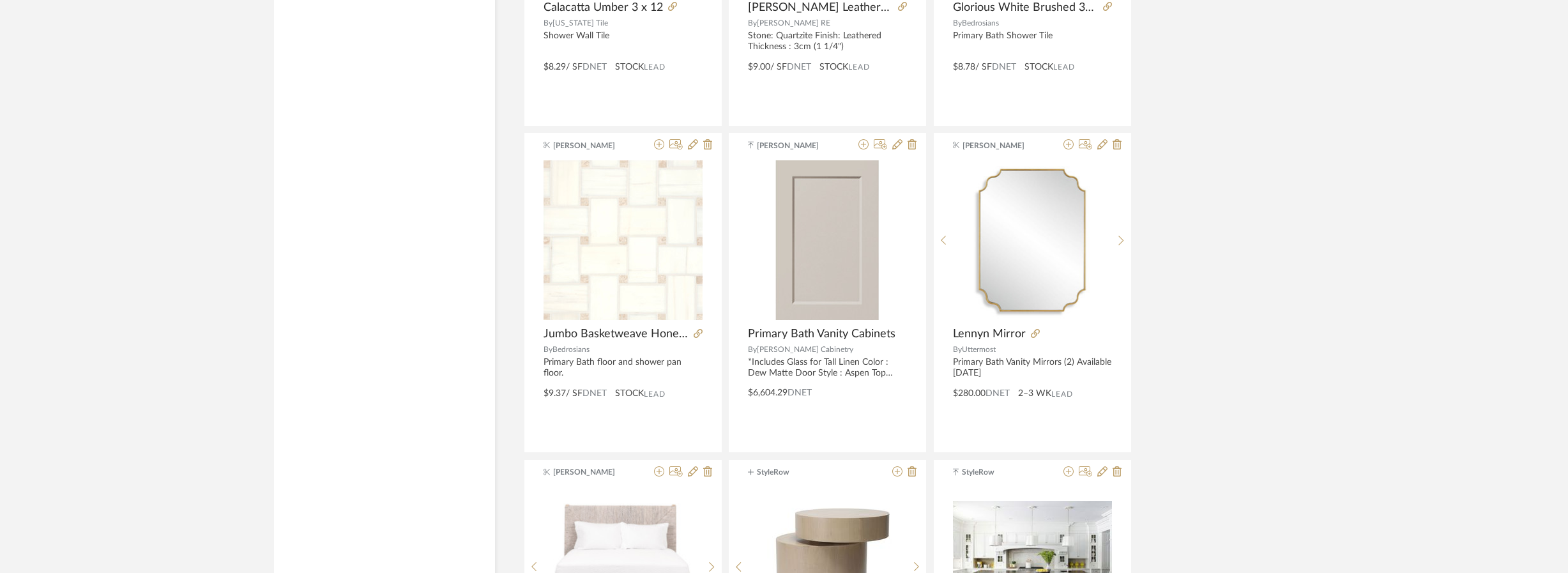
scroll to position [38981, 0]
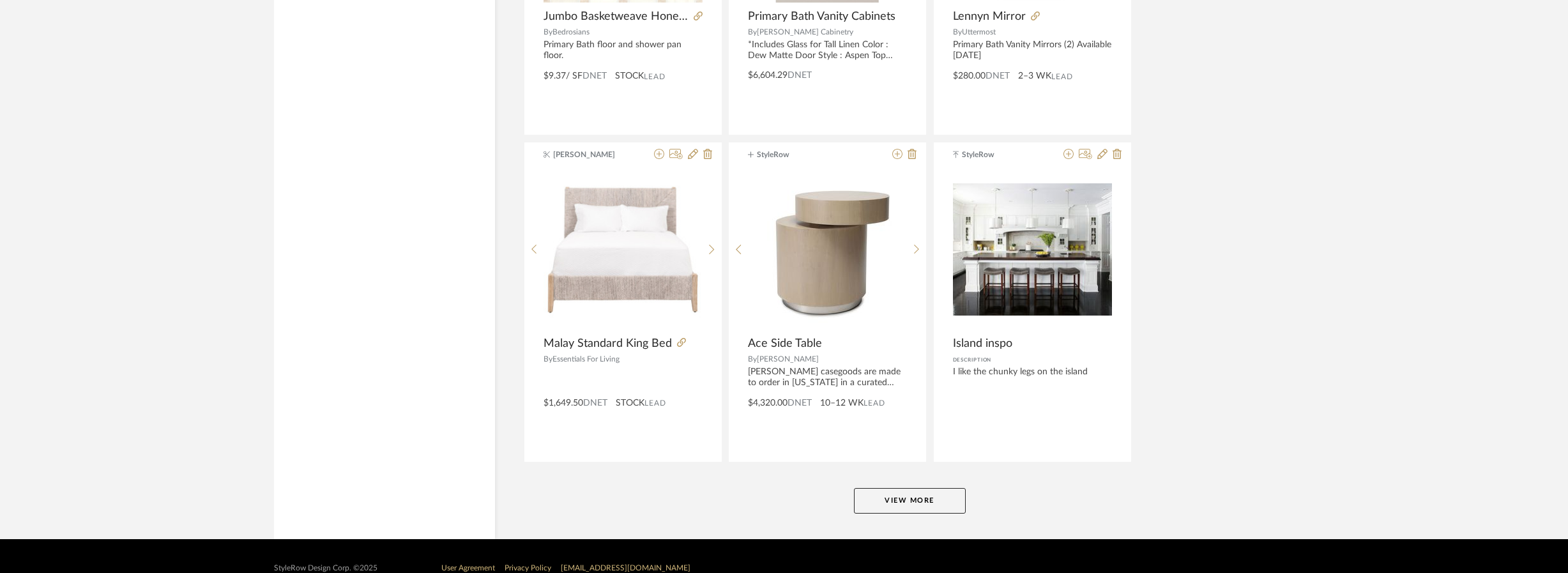
click at [938, 502] on button "View More" at bounding box center [909, 500] width 111 height 26
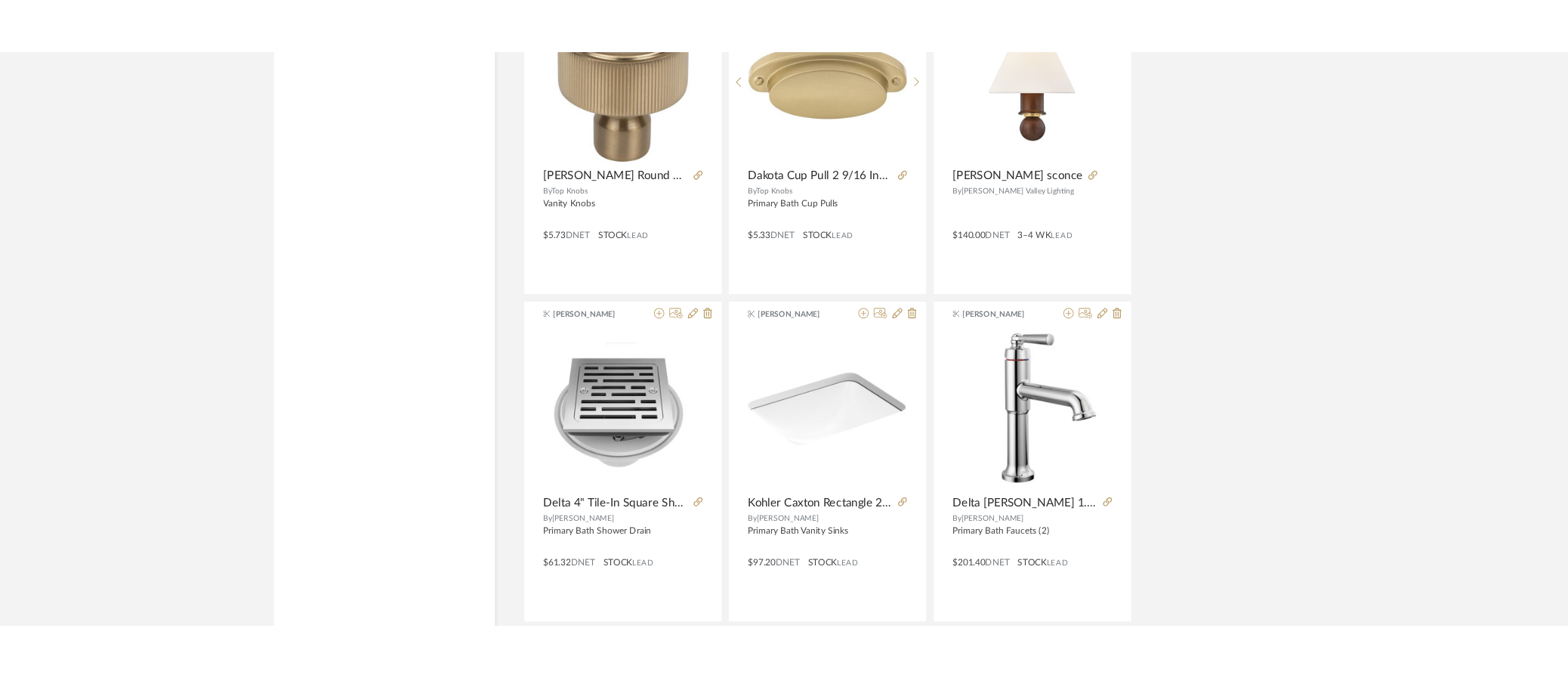
scroll to position [44155, 0]
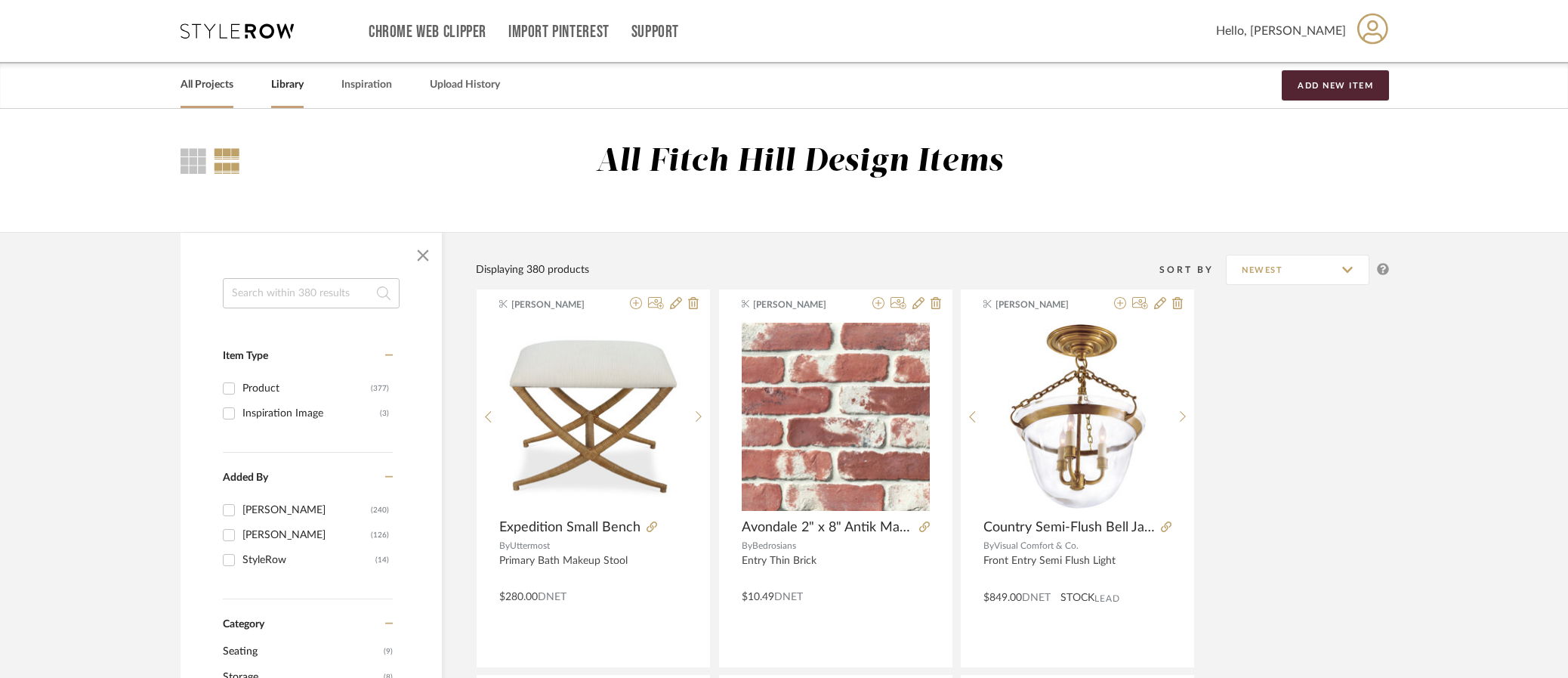
click at [213, 82] on link "All Projects" at bounding box center [207, 85] width 53 height 21
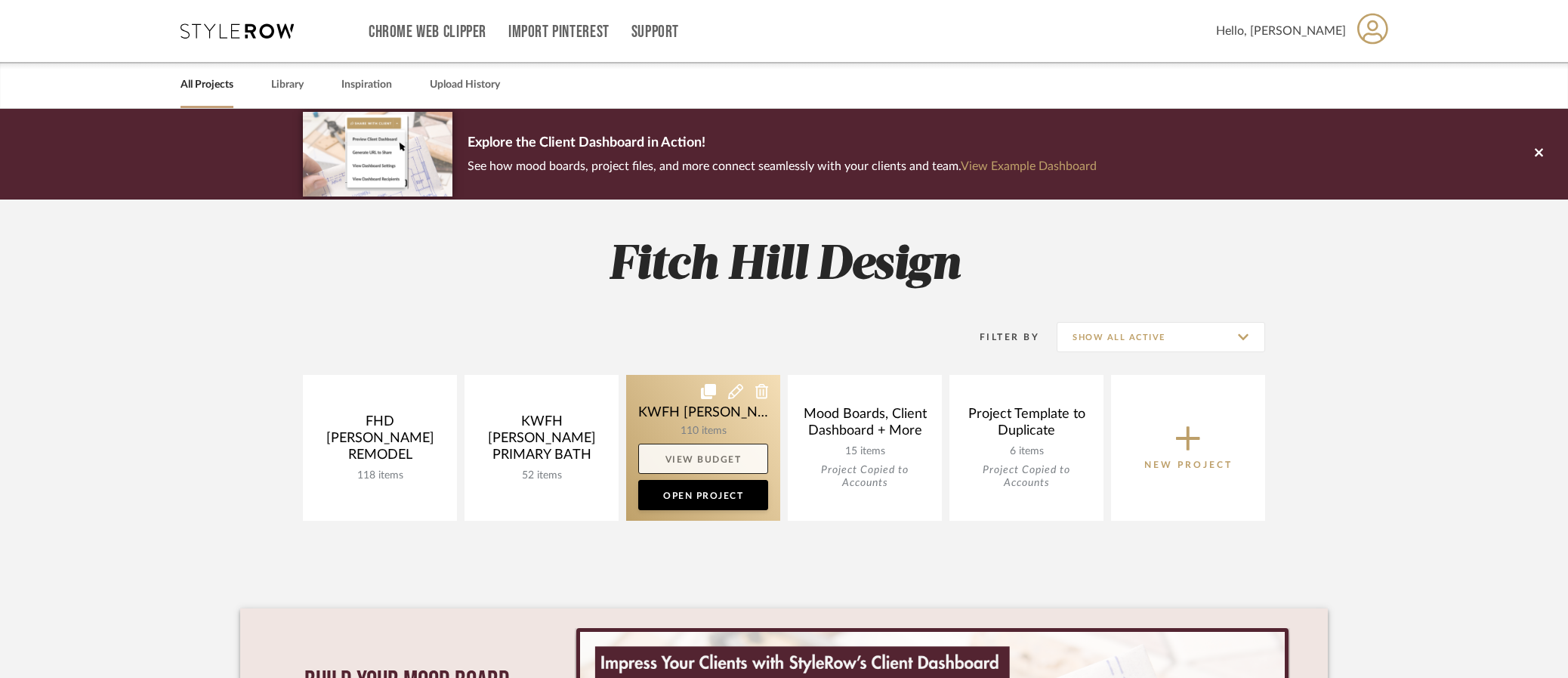
click at [694, 458] on link "View Budget" at bounding box center [703, 458] width 130 height 30
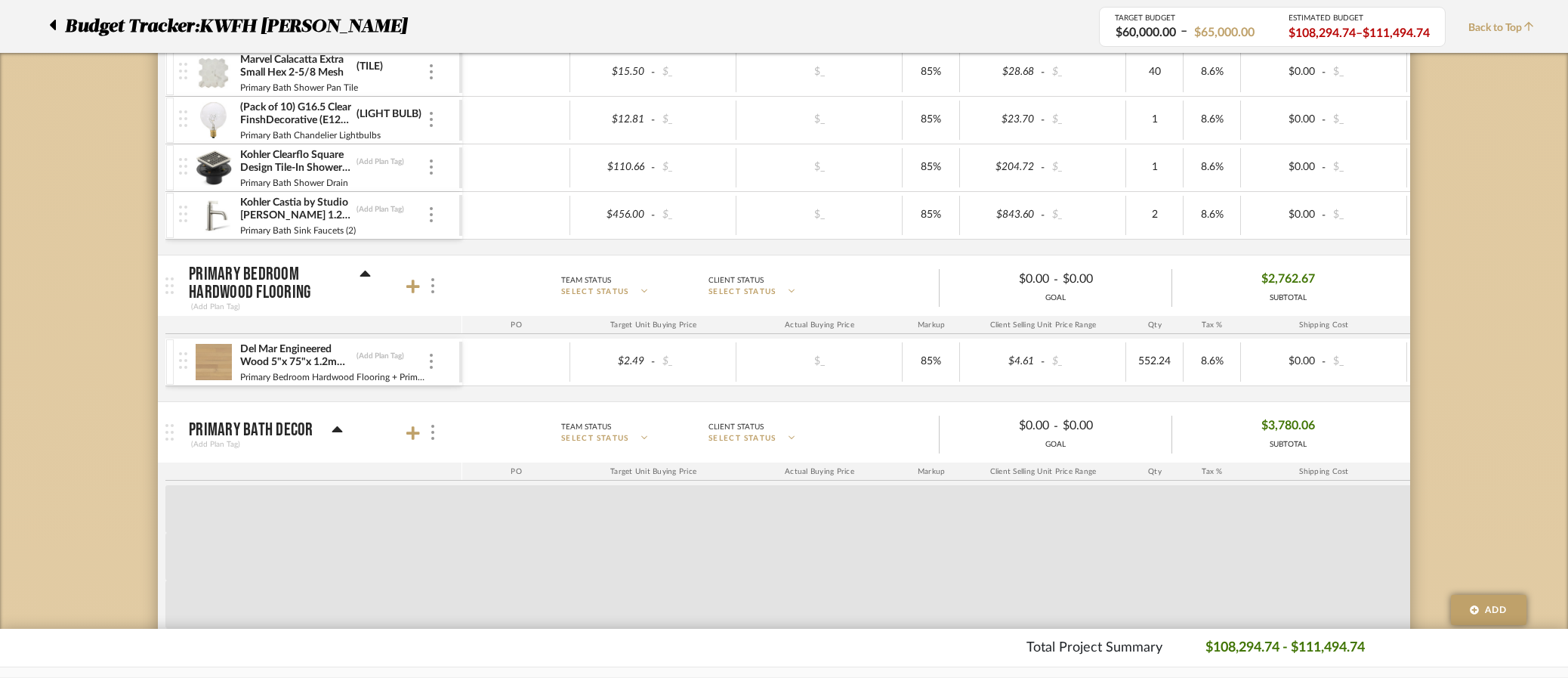
scroll to position [1427, 0]
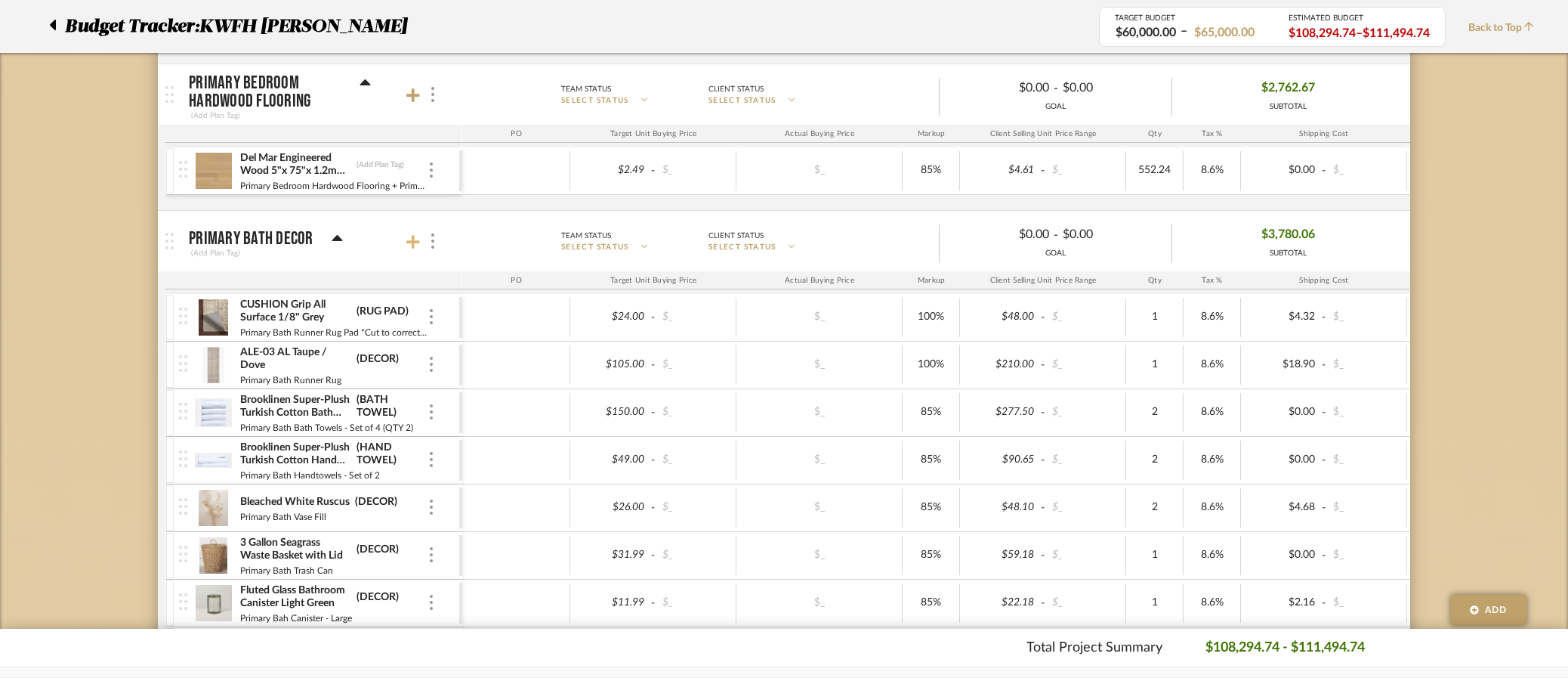
click at [409, 241] on icon at bounding box center [413, 242] width 14 height 14
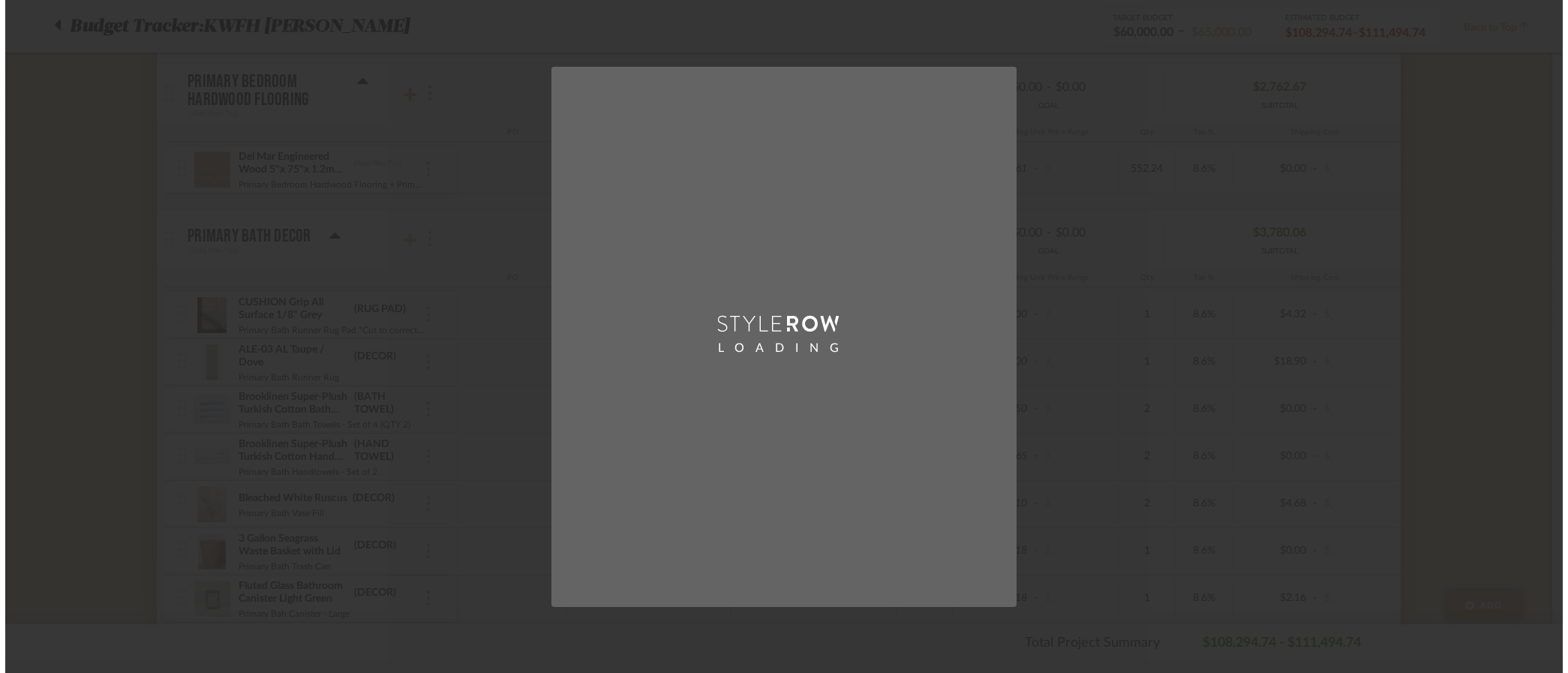
scroll to position [0, 0]
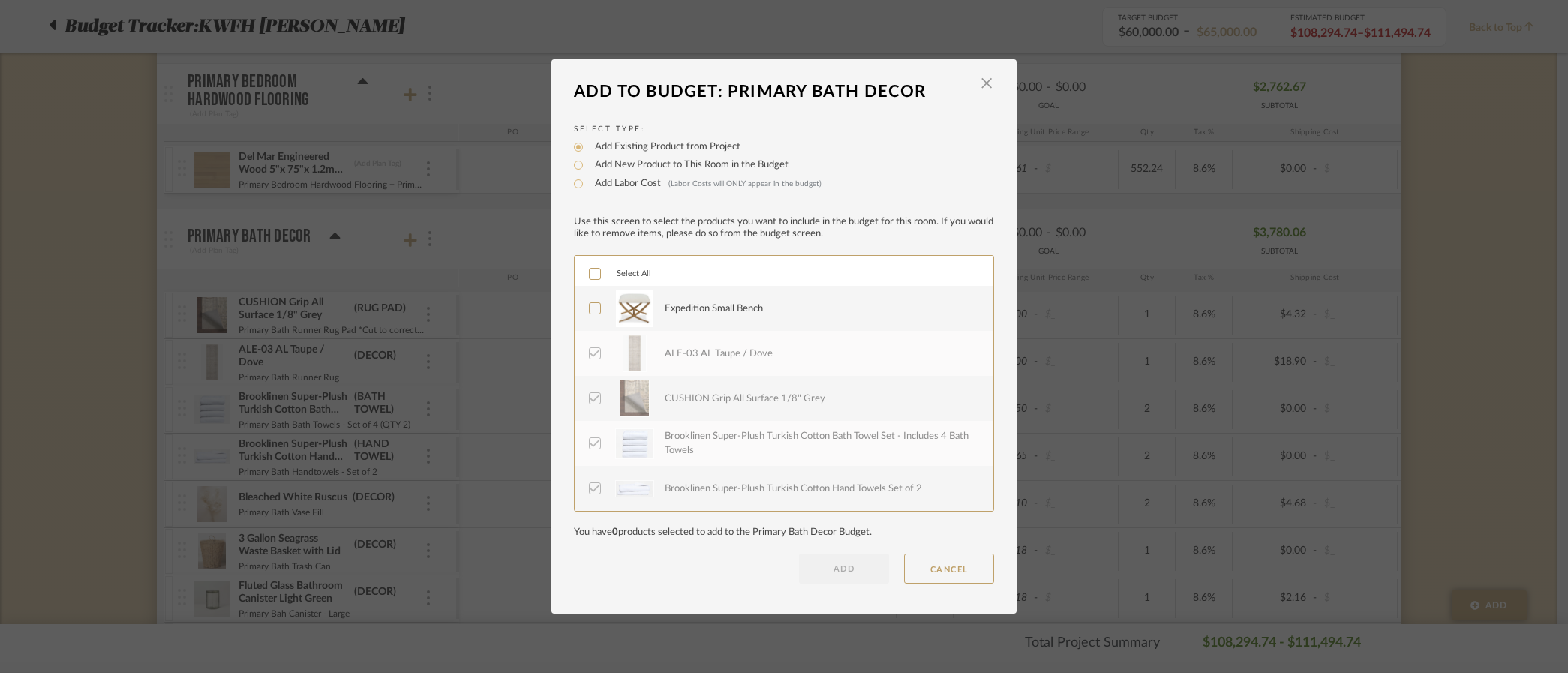
click at [592, 311] on icon at bounding box center [594, 308] width 11 height 11
click at [855, 570] on button "ADD" at bounding box center [844, 568] width 90 height 30
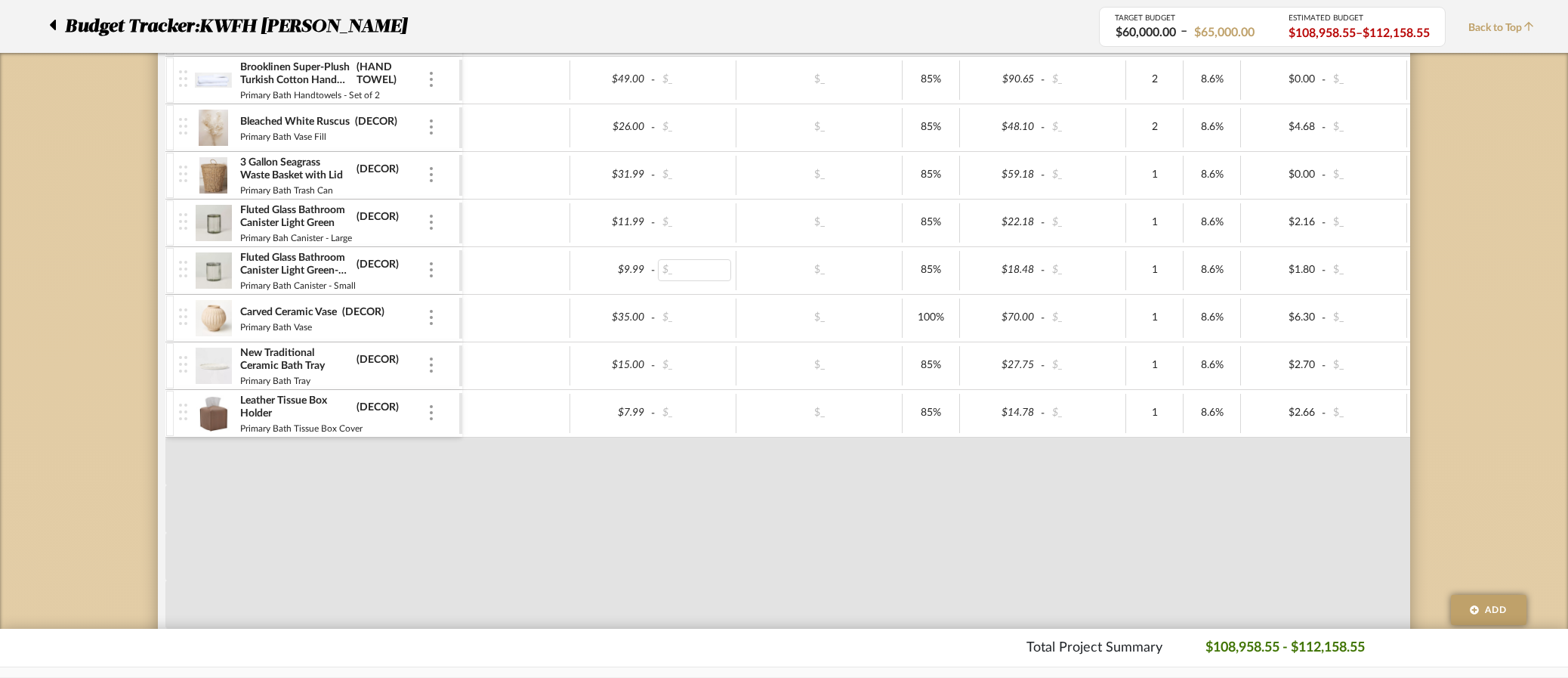
scroll to position [2112, 0]
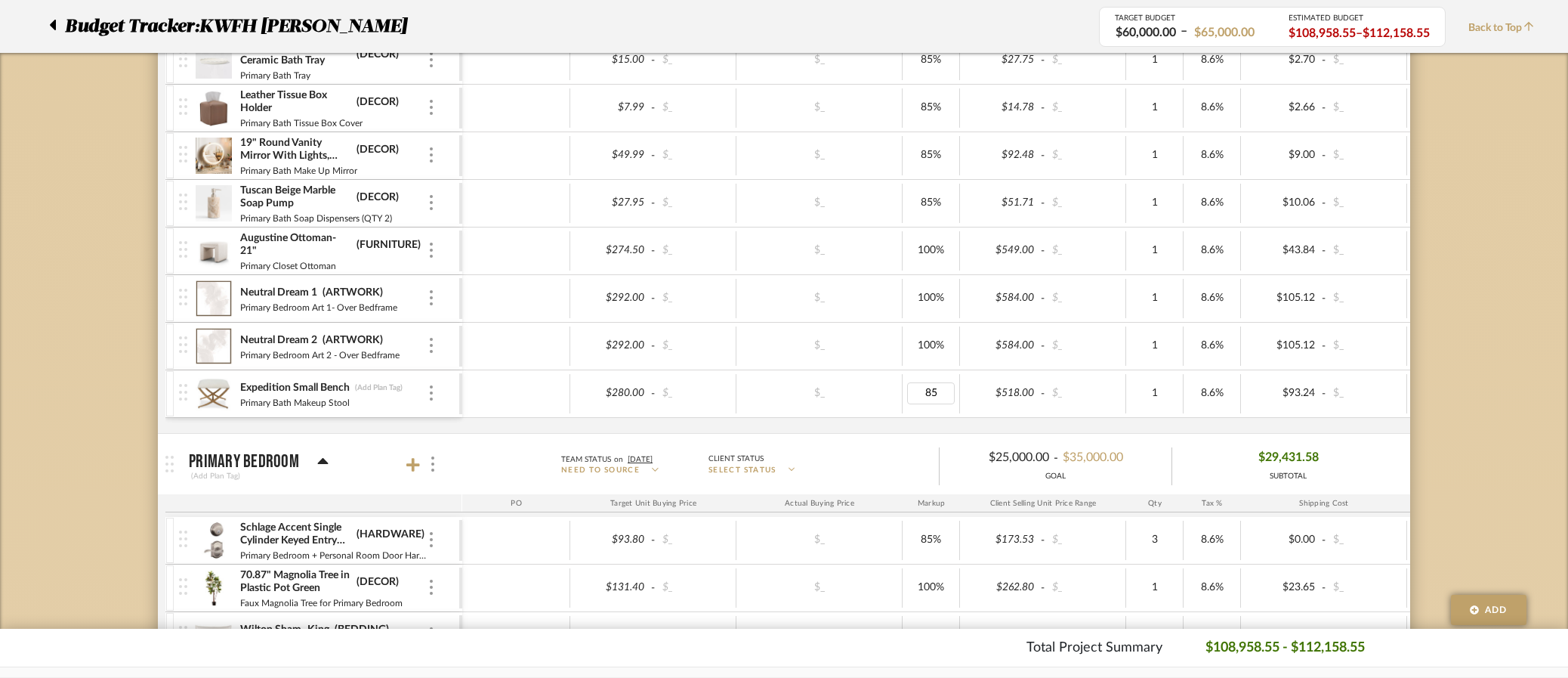
drag, startPoint x: 945, startPoint y: 393, endPoint x: 906, endPoint y: 393, distance: 39.0
click at [906, 393] on div "85" at bounding box center [930, 394] width 58 height 39
type input "100"
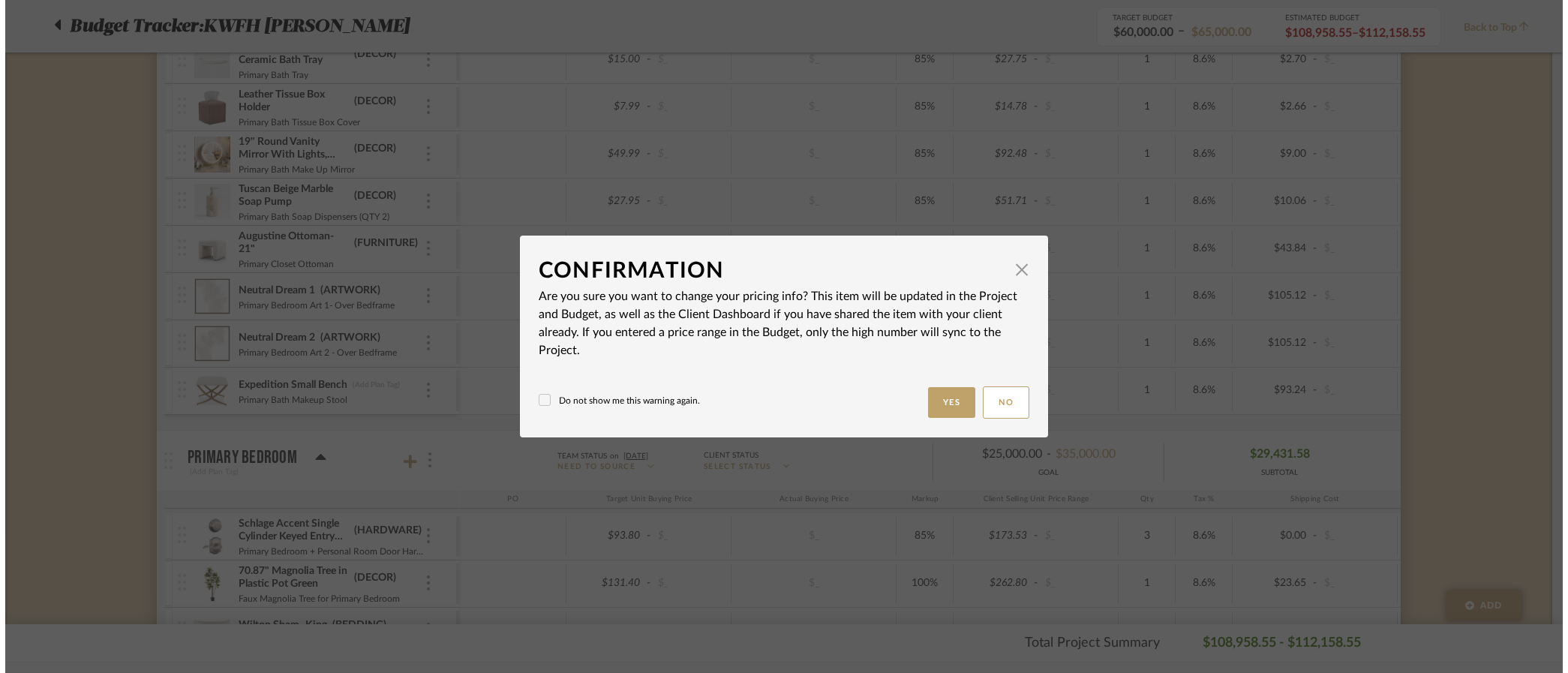
scroll to position [0, 0]
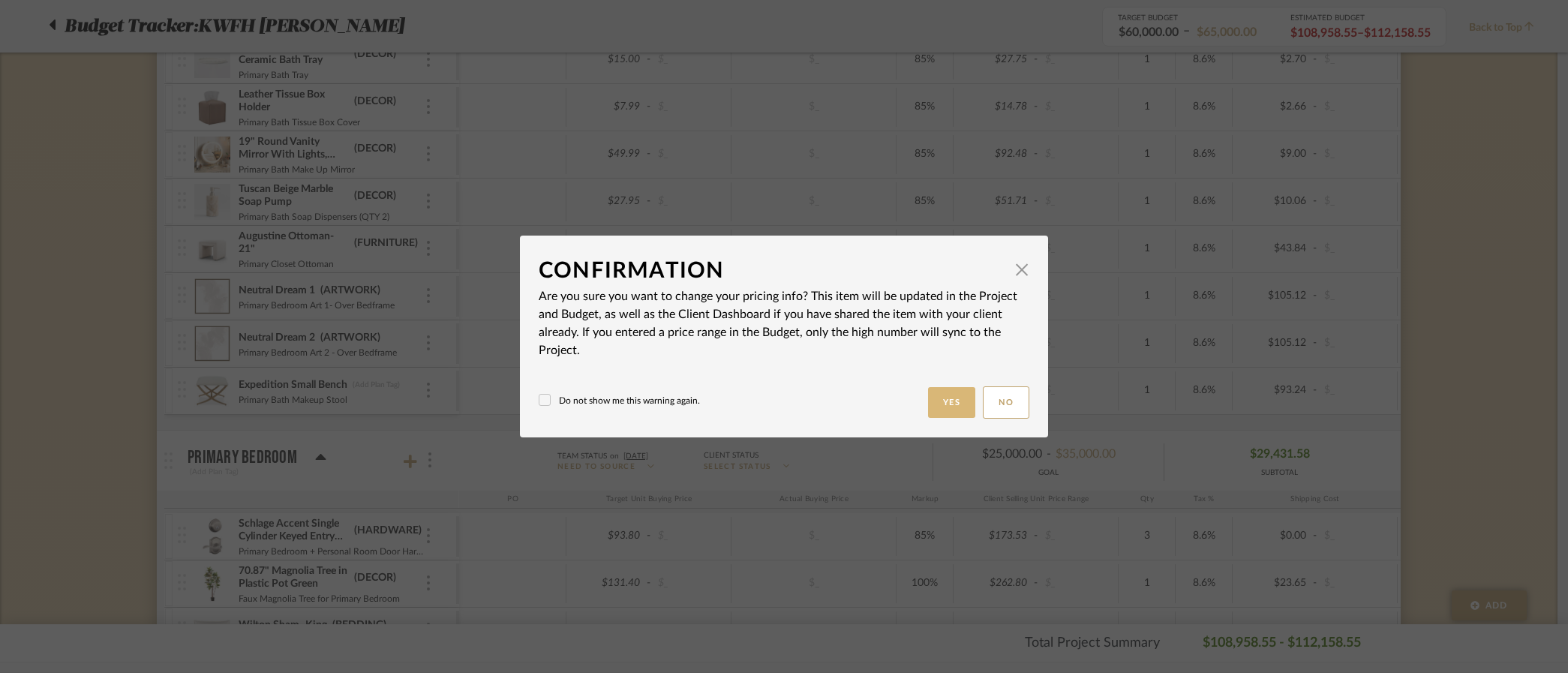
click at [948, 405] on button "Yes" at bounding box center [952, 402] width 48 height 31
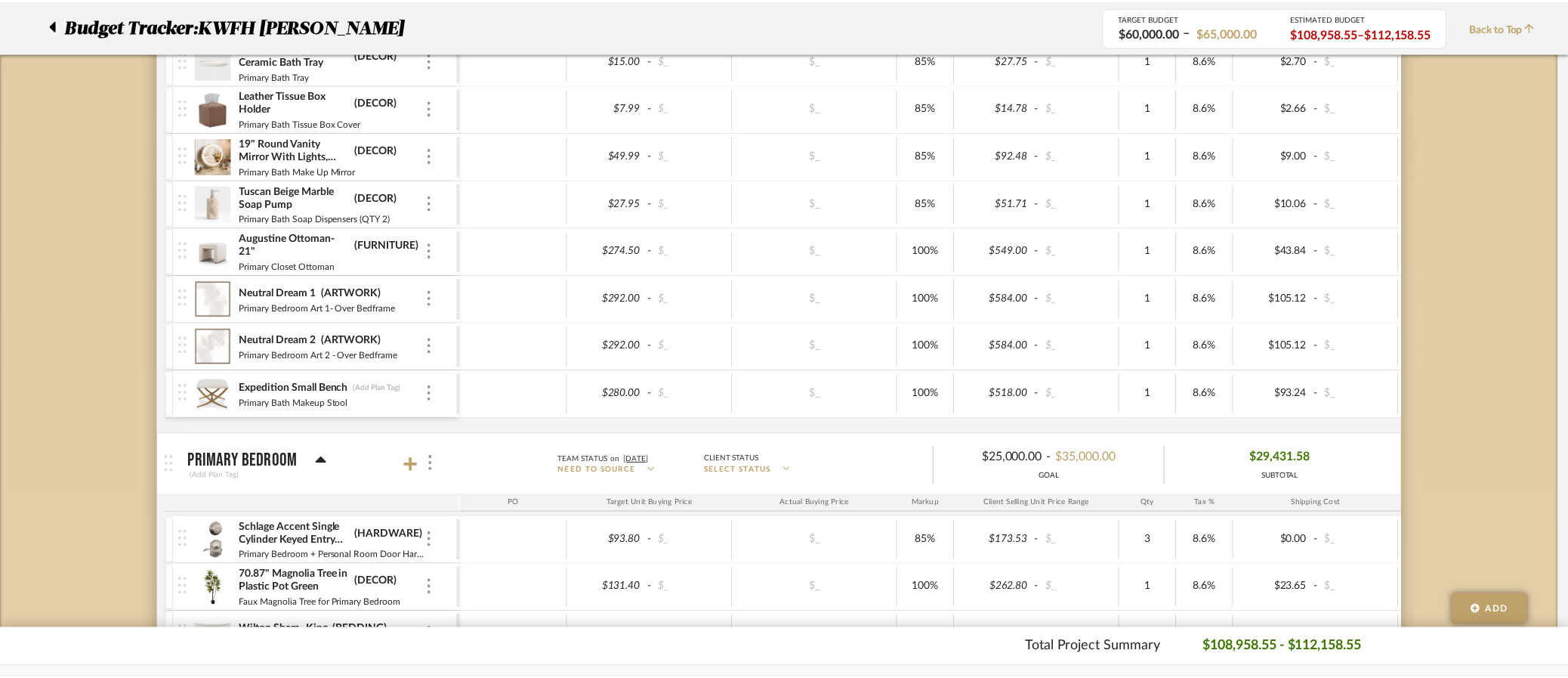
scroll to position [2112, 0]
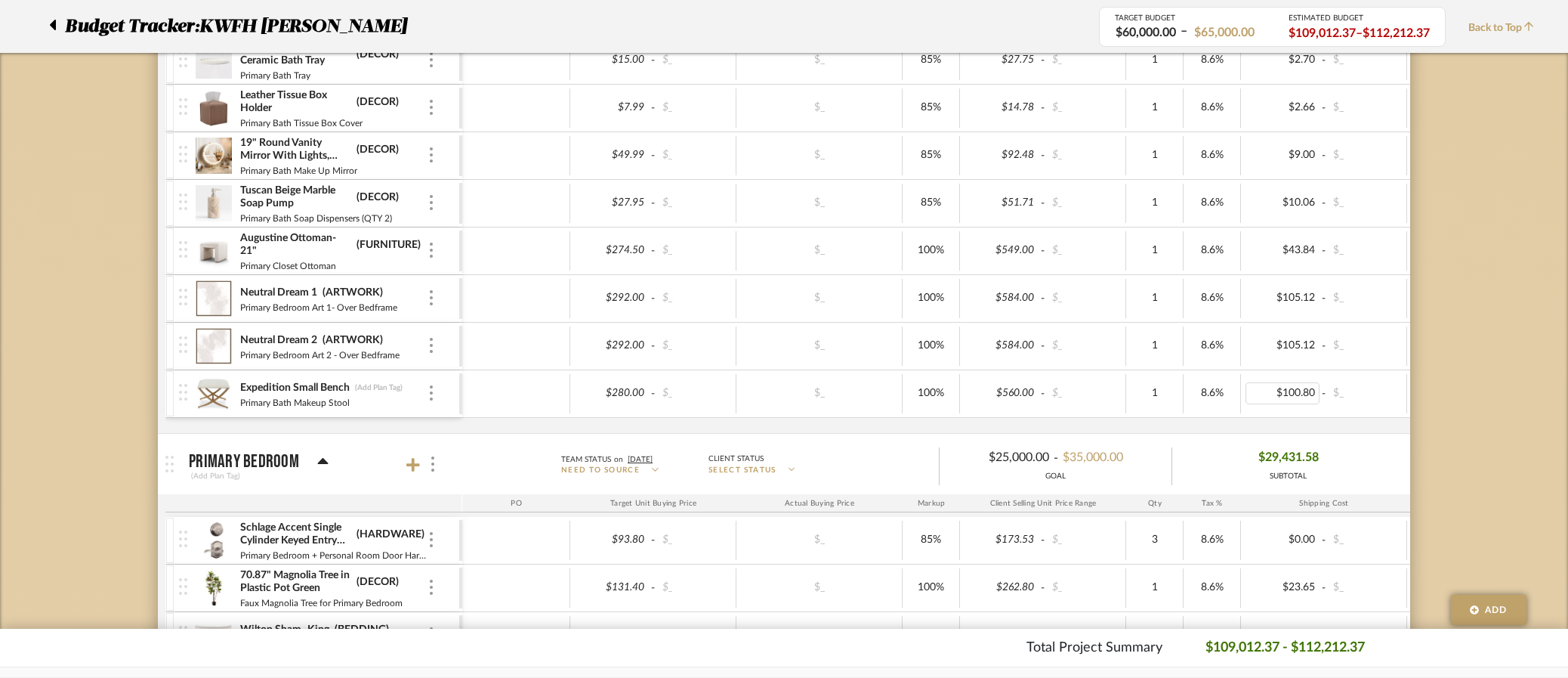
click at [1308, 395] on div "$100.80" at bounding box center [1283, 393] width 74 height 21
type input "50.40"
click at [1337, 413] on div "$280.00 - $_ $_ 100% $560.00 - $_ 1 8.6% $50.40 - $_ 0% Taxable $717.63" at bounding box center [1091, 394] width 1258 height 47
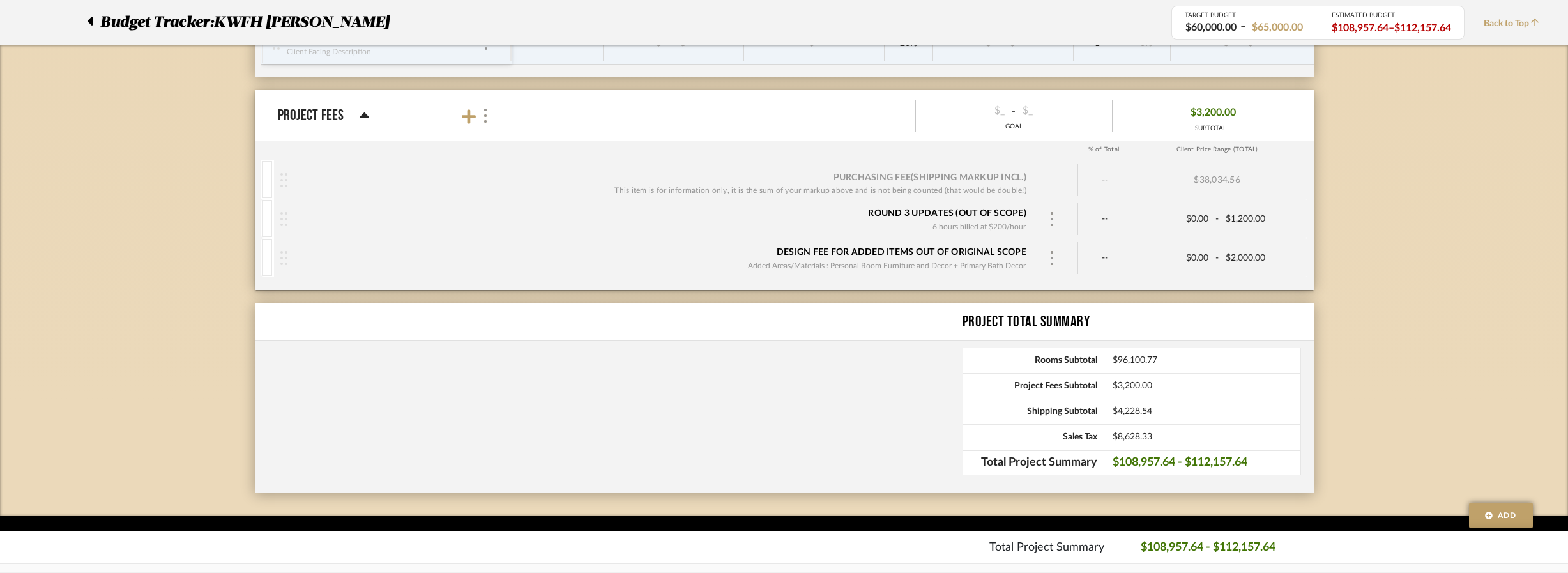
scroll to position [5227, 0]
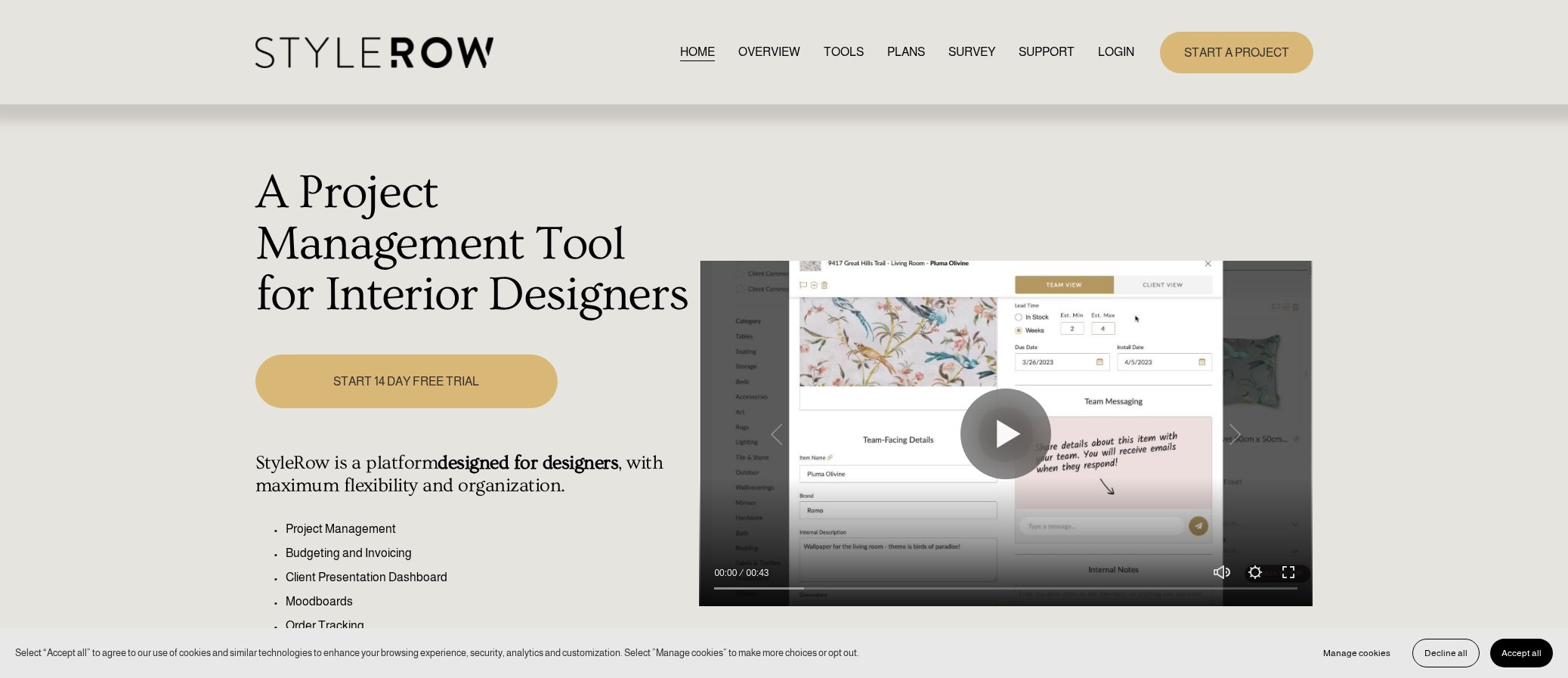
click at [1104, 47] on link "LOGIN" at bounding box center [1116, 52] width 36 height 21
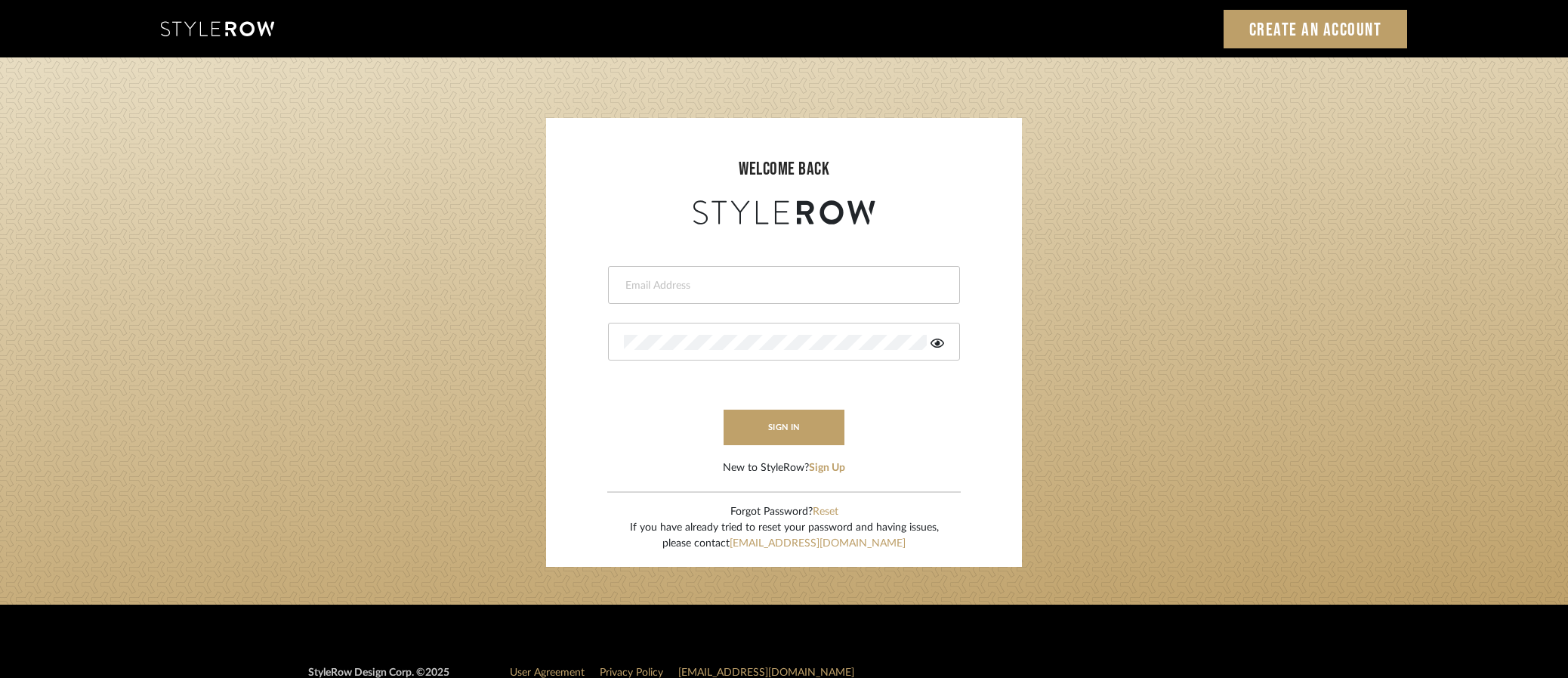
type input "[PERSON_NAME][EMAIL_ADDRESS][DOMAIN_NAME]"
click at [762, 421] on button "sign in" at bounding box center [784, 427] width 121 height 35
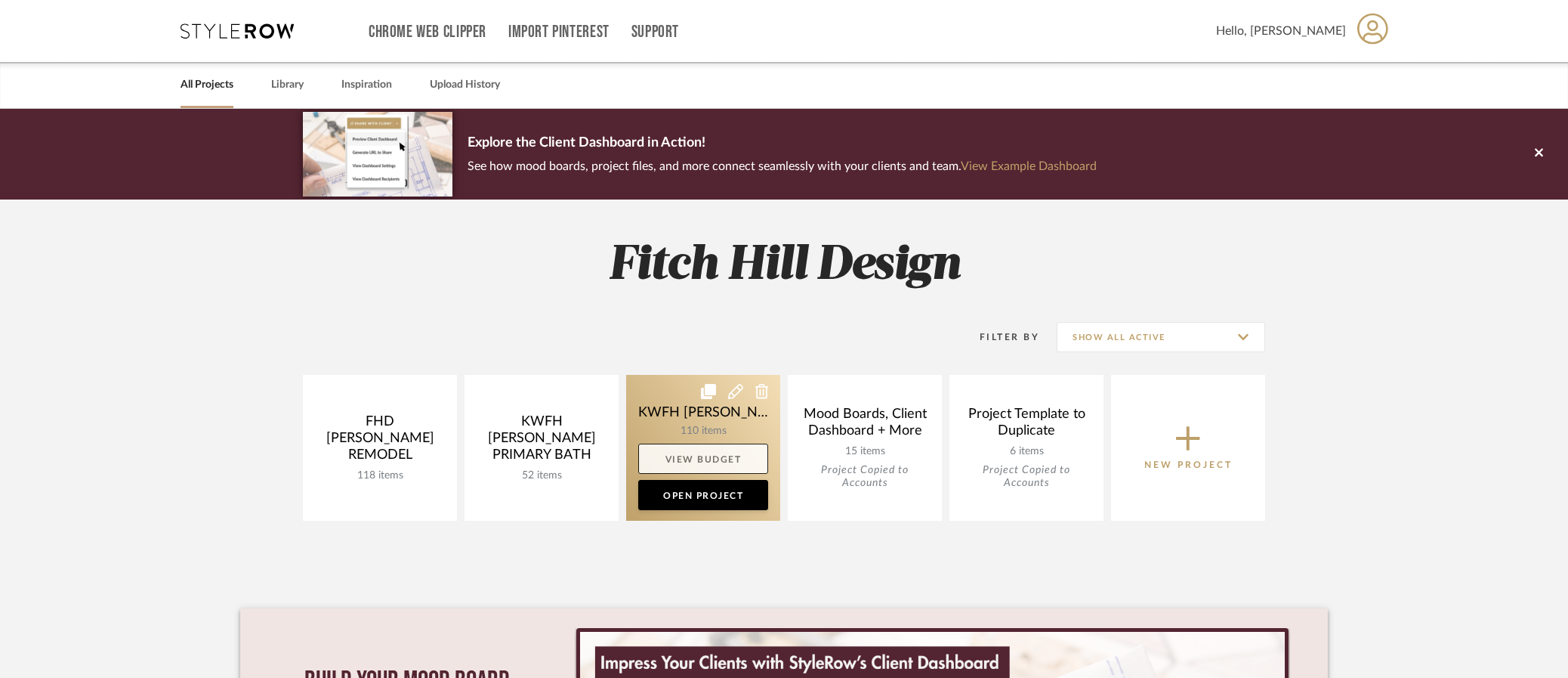
click at [722, 460] on link "View Budget" at bounding box center [703, 458] width 130 height 30
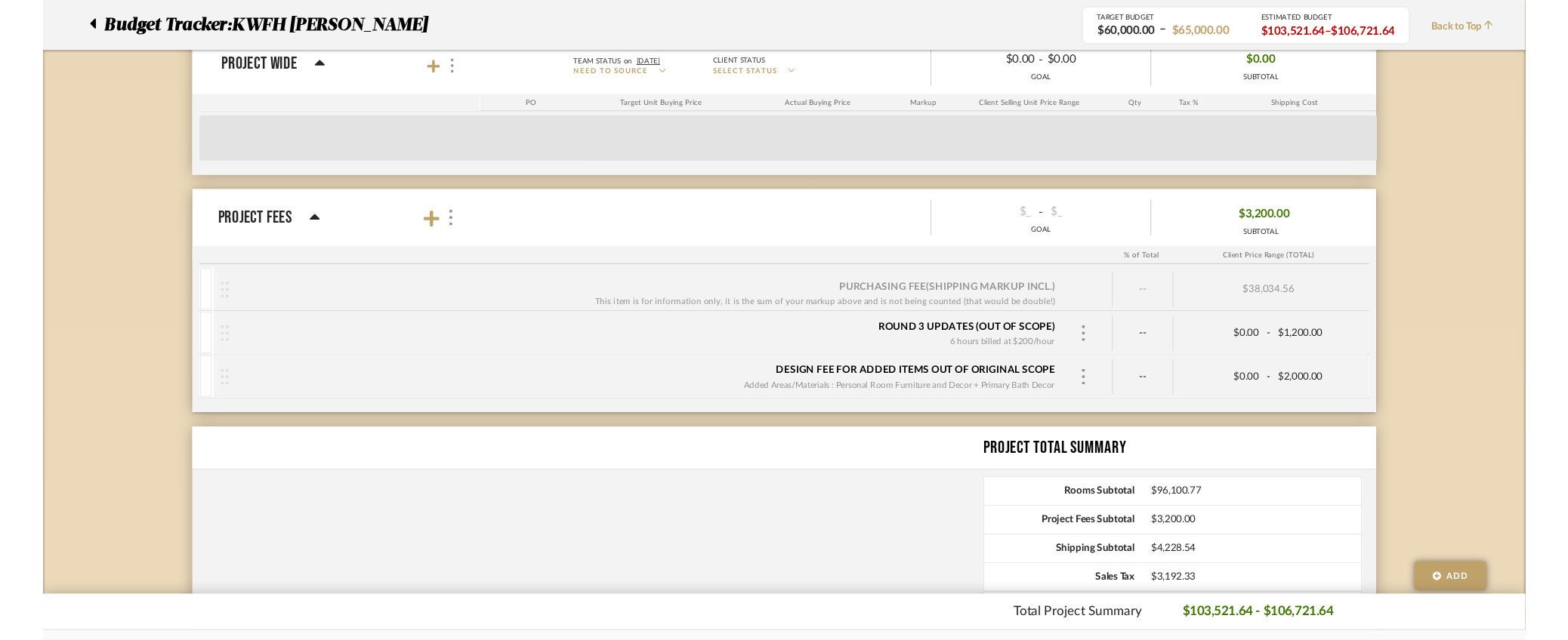
scroll to position [6177, 0]
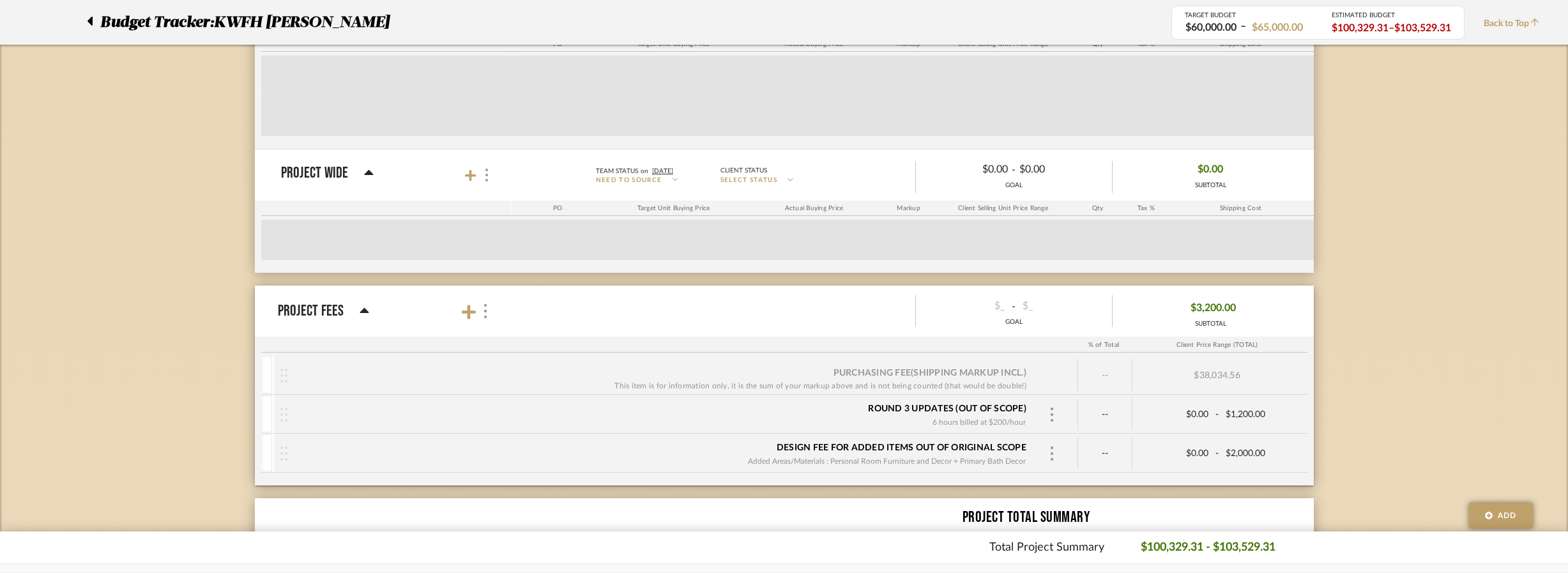
scroll to position [5227, 0]
